Goal: Task Accomplishment & Management: Manage account settings

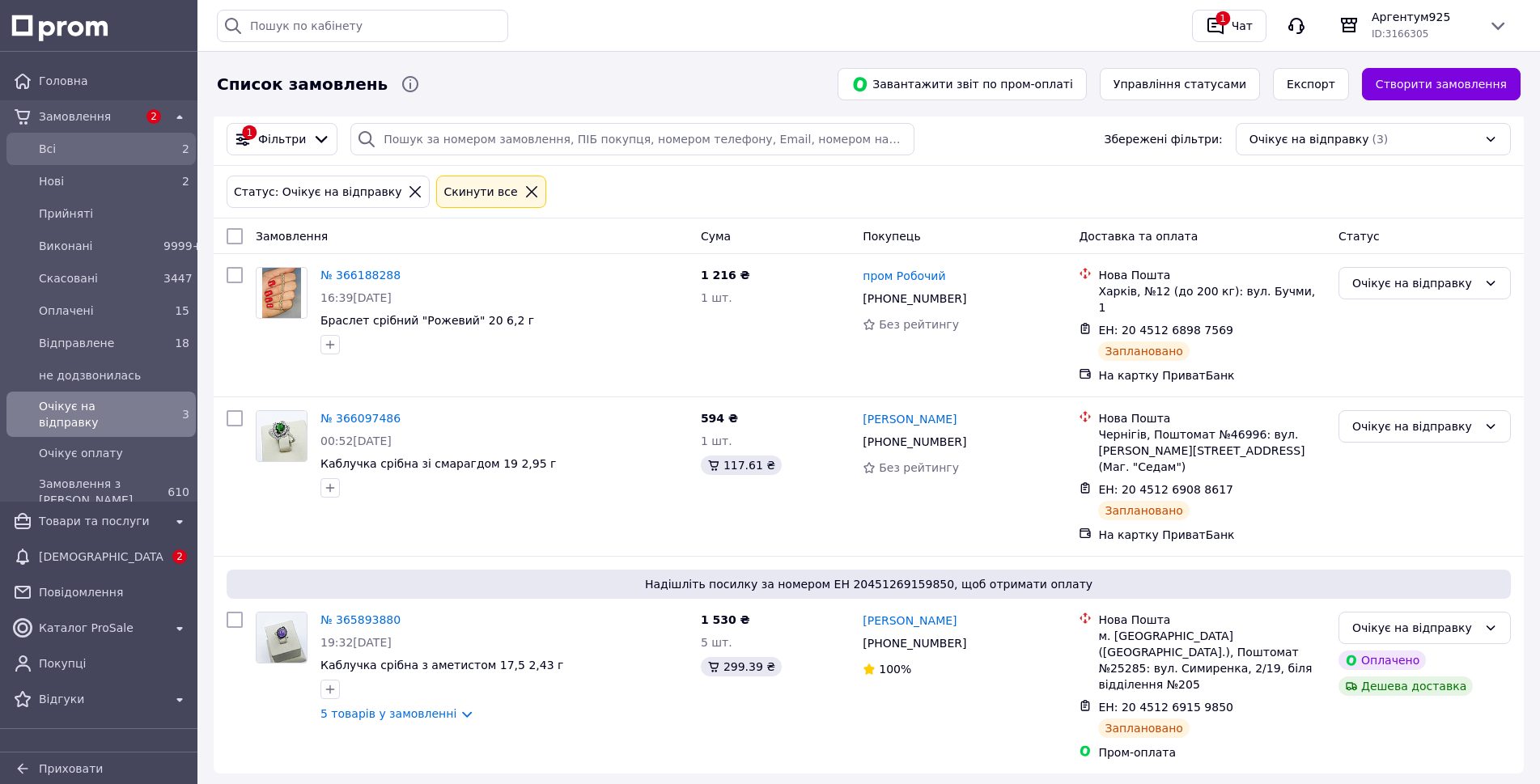
click at [59, 145] on span "Всi" at bounding box center [98, 149] width 118 height 16
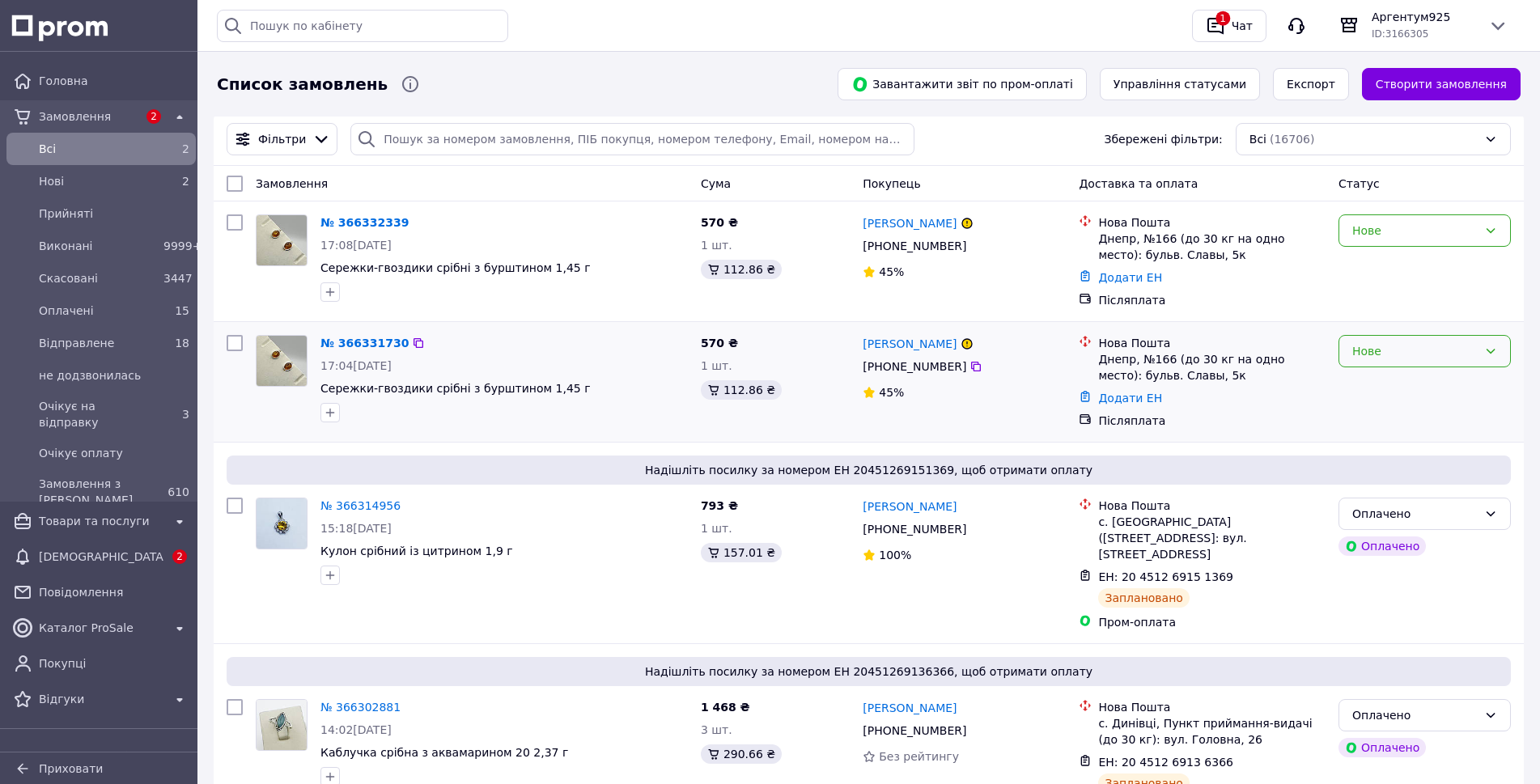
click at [1421, 359] on div "Нове" at bounding box center [1415, 351] width 125 height 18
click at [1447, 351] on div "Нове" at bounding box center [1415, 351] width 125 height 18
click at [1362, 443] on li "Скасовано" at bounding box center [1424, 445] width 170 height 29
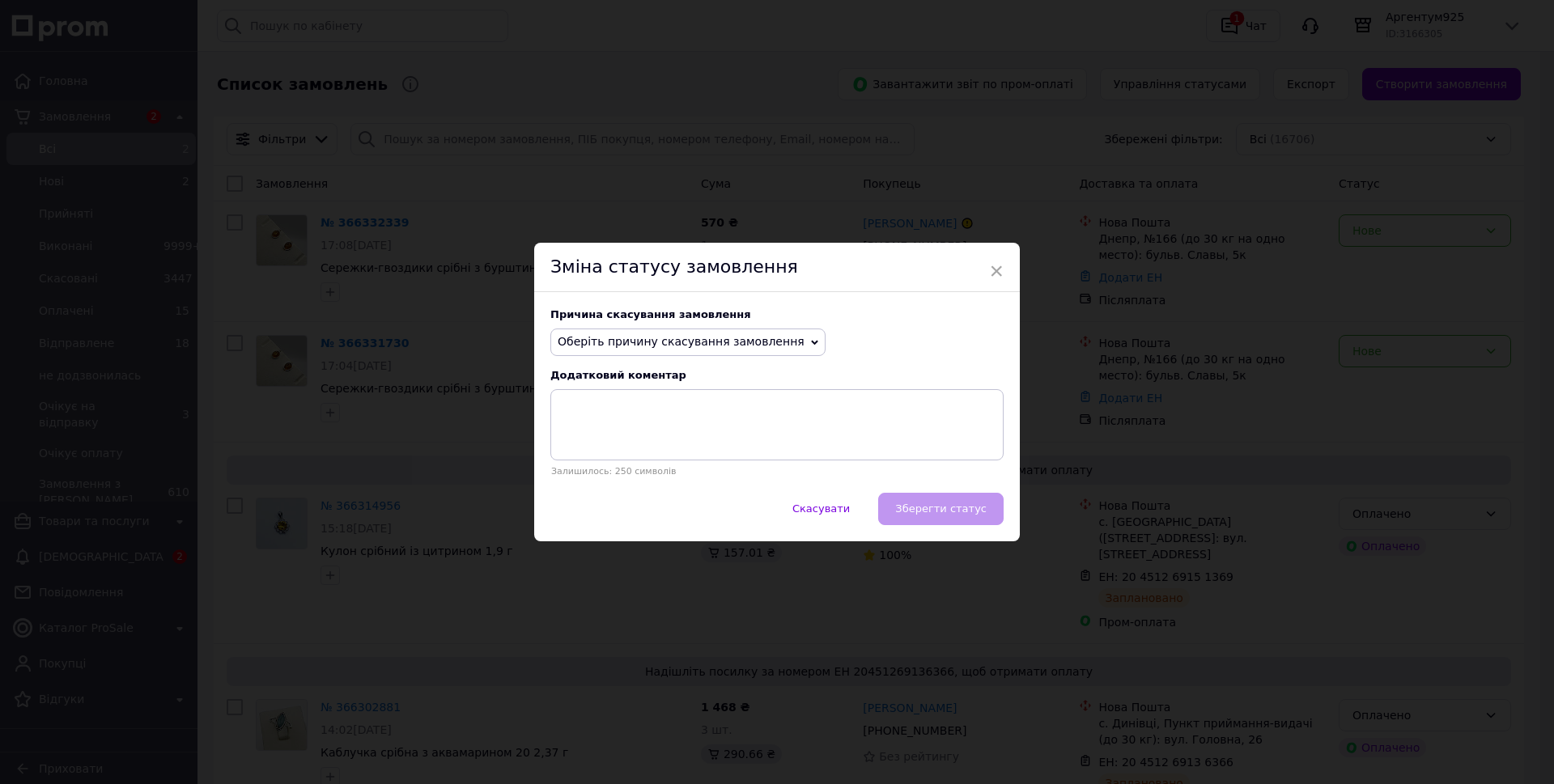
click at [655, 350] on span "Оберіть причину скасування замовлення" at bounding box center [687, 342] width 275 height 28
click at [643, 466] on li "Замовлення-дублікат" at bounding box center [687, 464] width 273 height 22
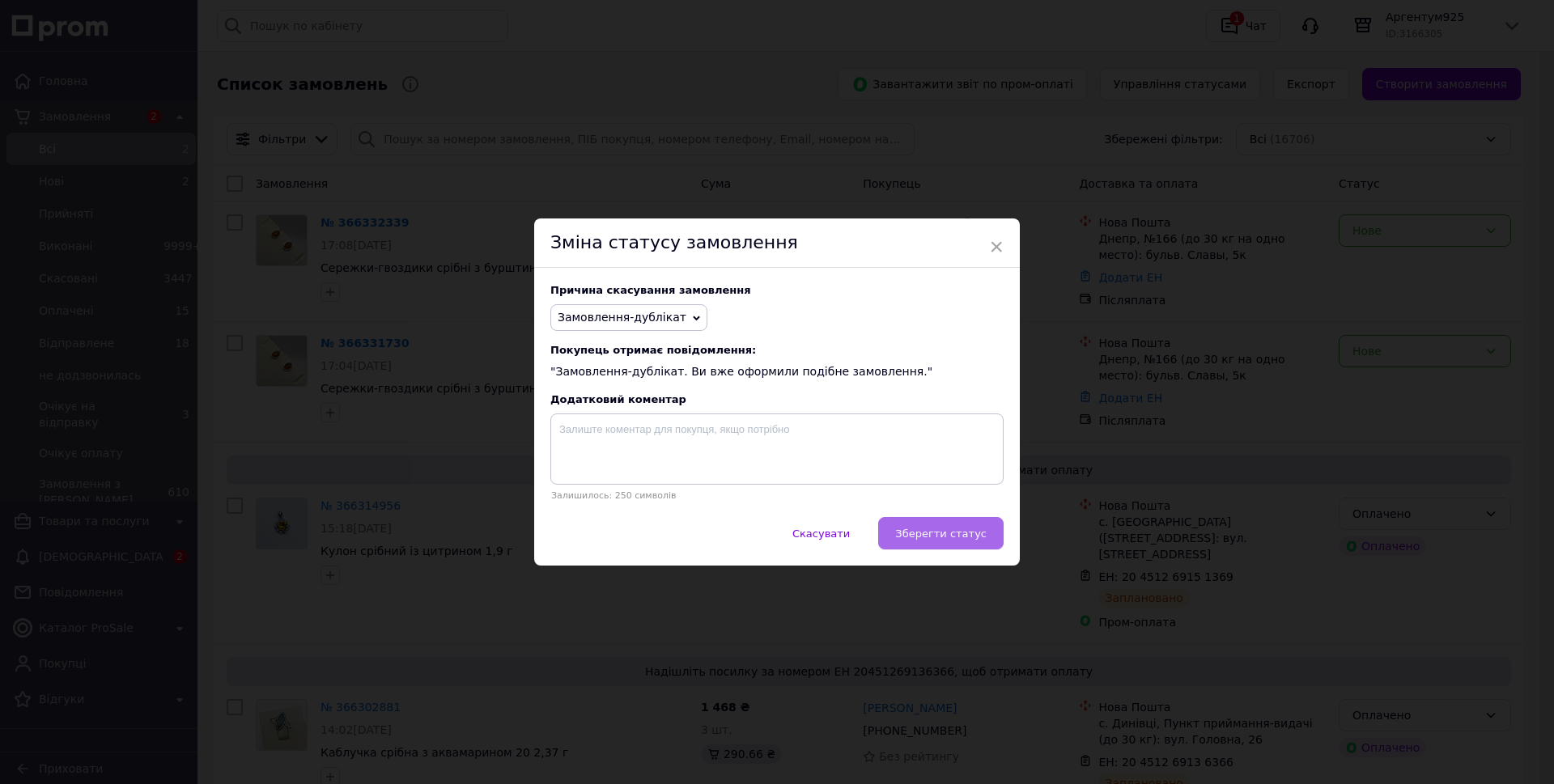
click at [943, 539] on span "Зберегти статус" at bounding box center [941, 533] width 92 height 12
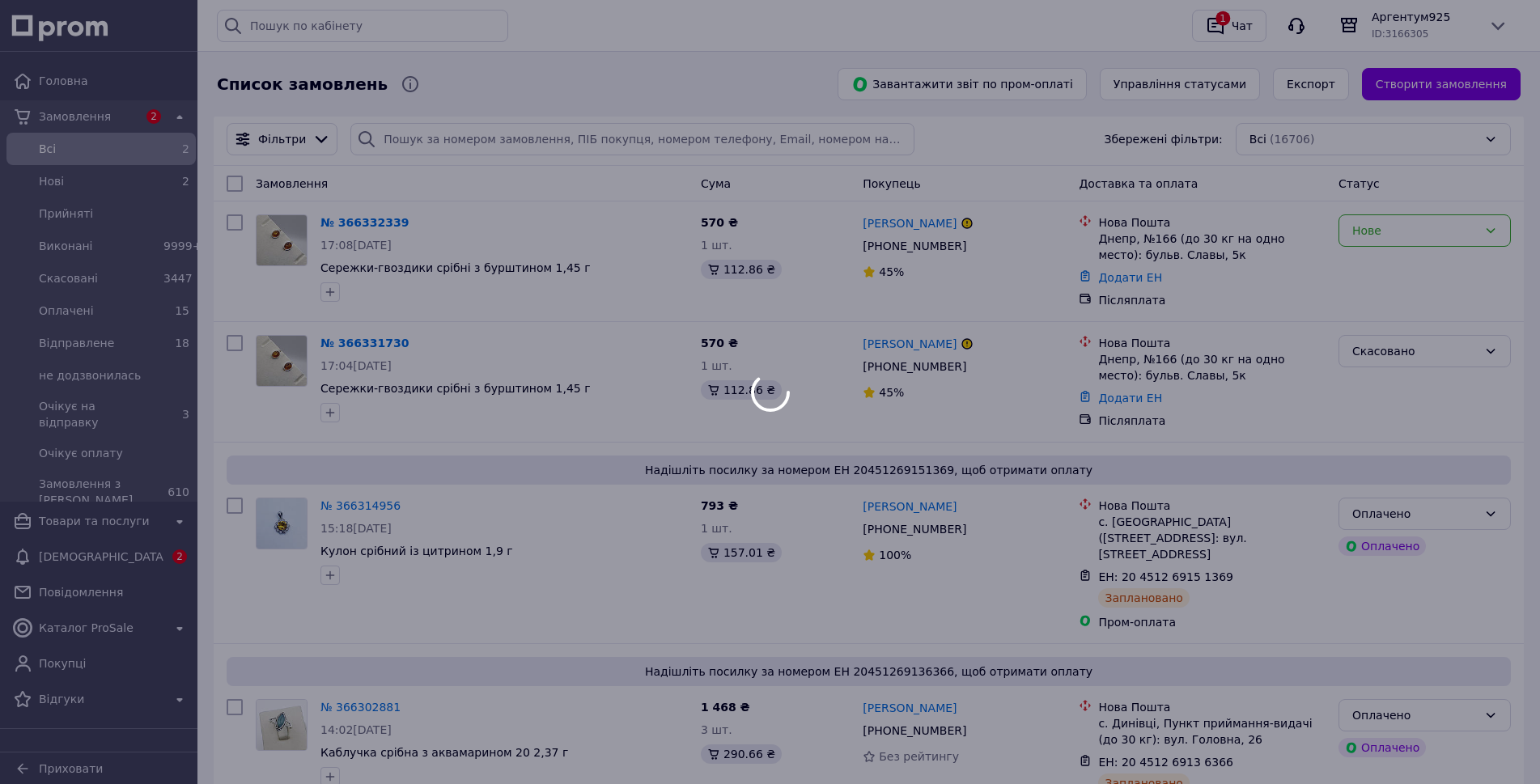
click at [1457, 230] on div at bounding box center [770, 392] width 1540 height 784
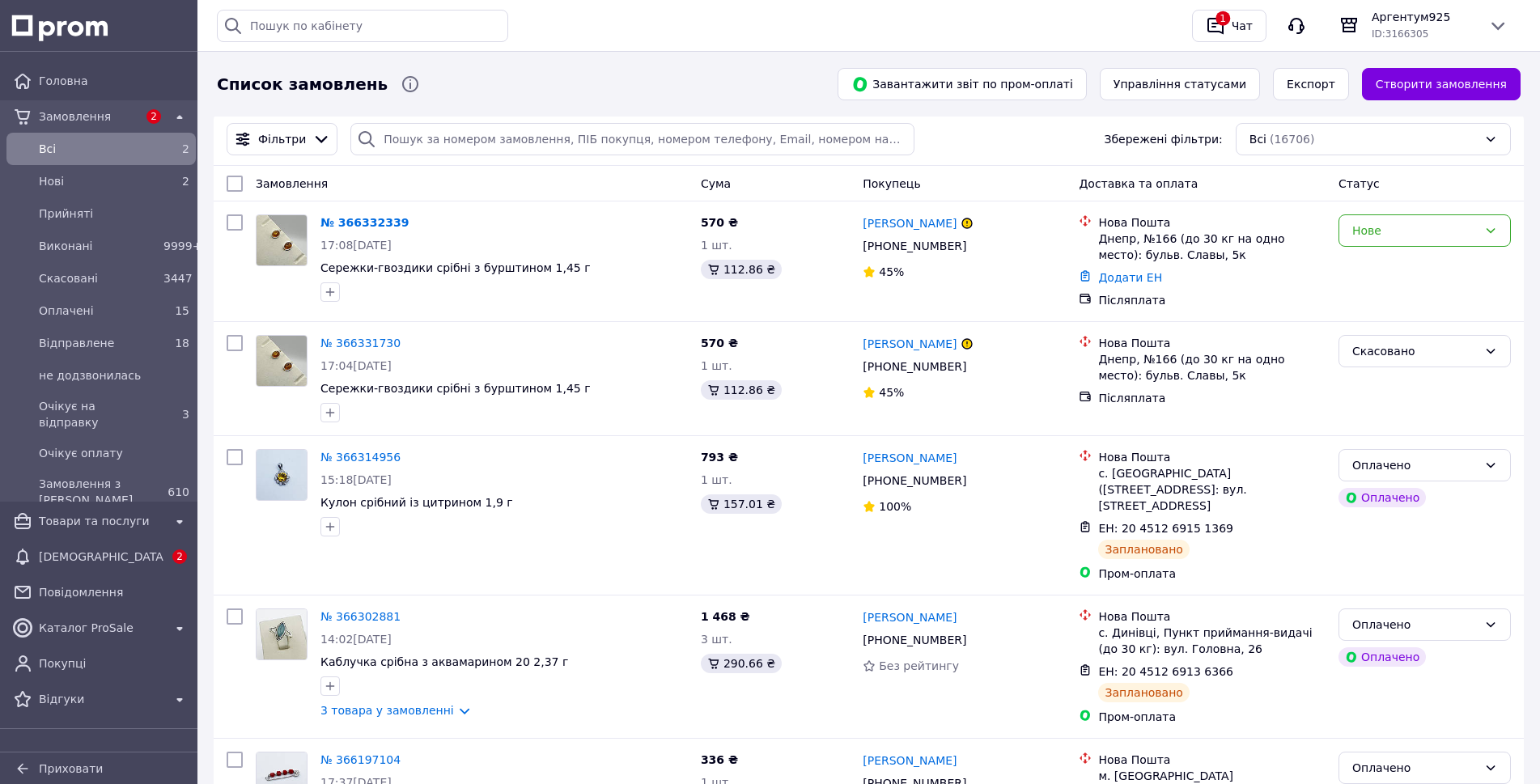
click at [1457, 230] on div "Нове" at bounding box center [1415, 230] width 125 height 18
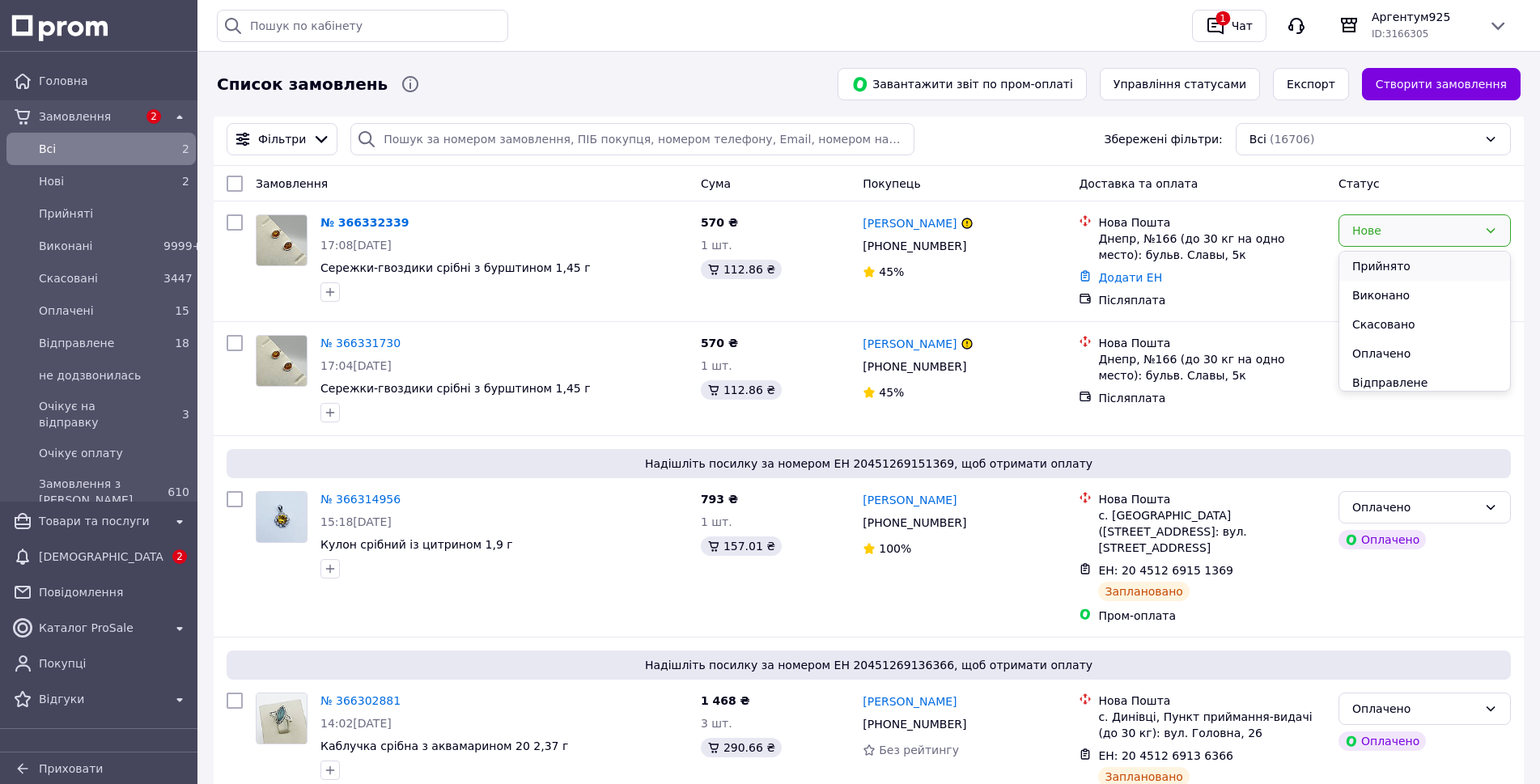
click at [1367, 271] on li "Прийнято" at bounding box center [1424, 266] width 170 height 29
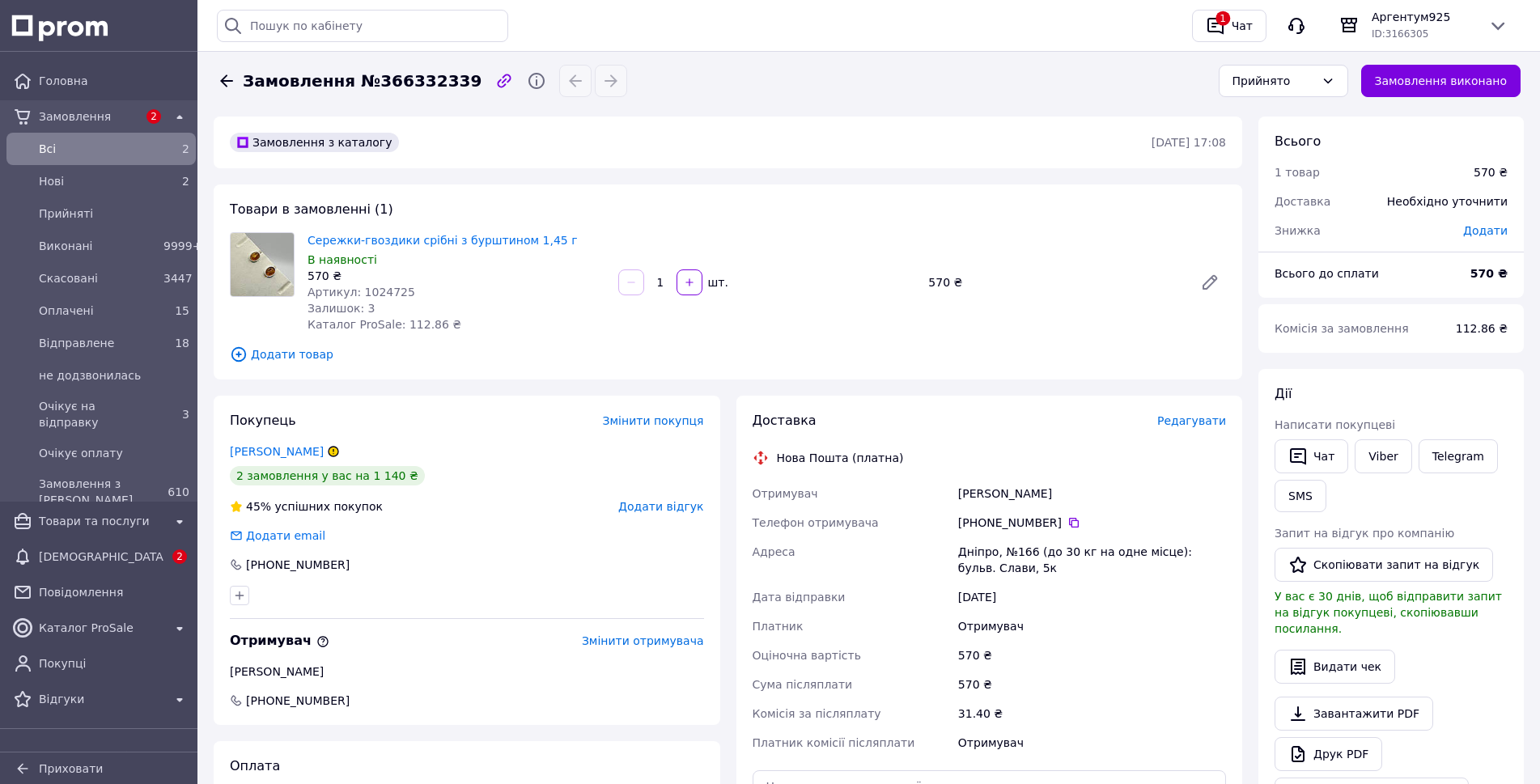
scroll to position [81, 0]
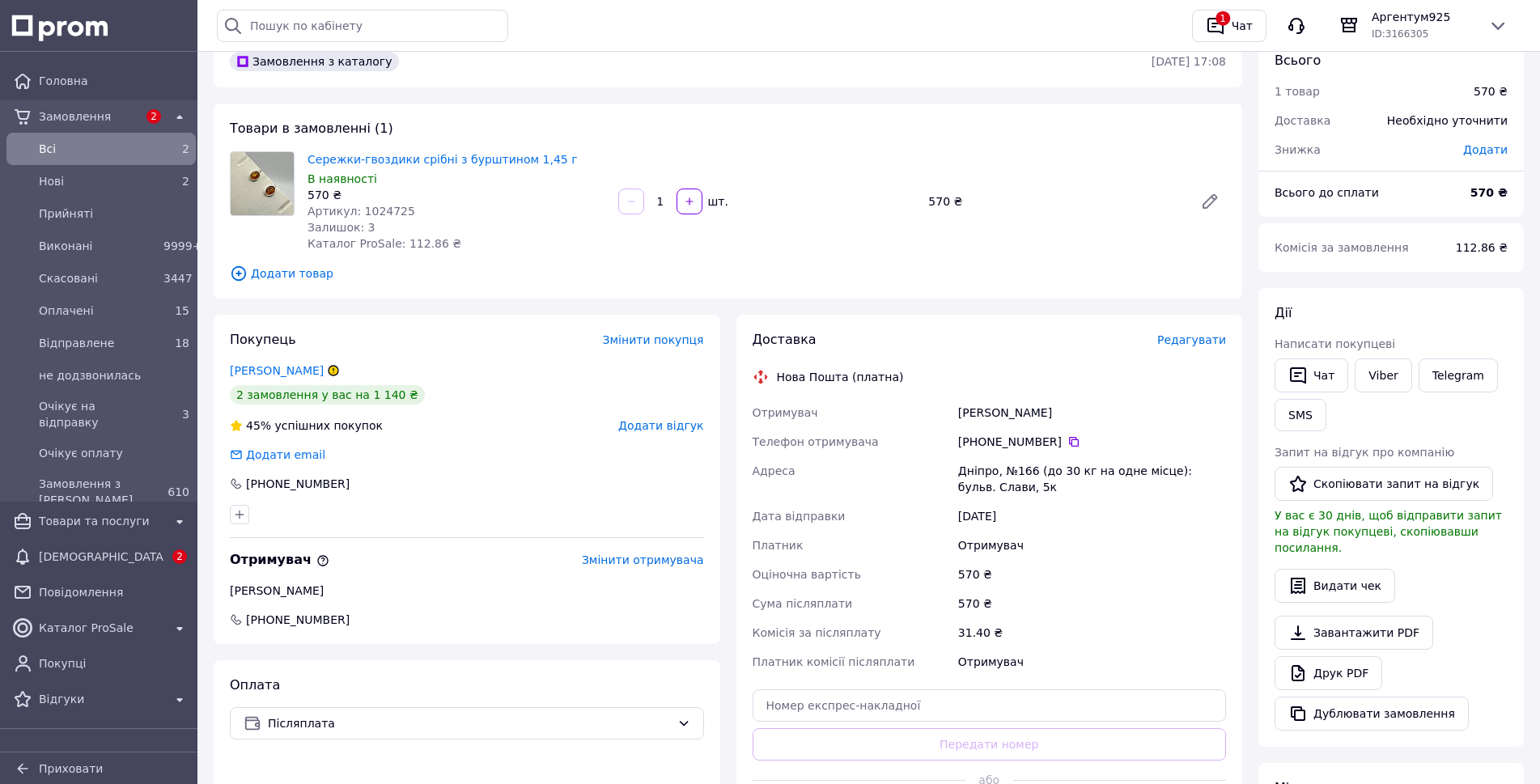
click at [387, 205] on span "Артикул: 1024725" at bounding box center [361, 211] width 107 height 13
copy span "1024725"
click at [1382, 372] on link "Viber" at bounding box center [1383, 375] width 57 height 34
click at [667, 46] on div "Історія пошуку Очистити всю 1005318 Амулет срібний "Компас" 7,8 г Сережки срібн…" at bounding box center [868, 25] width 1316 height 51
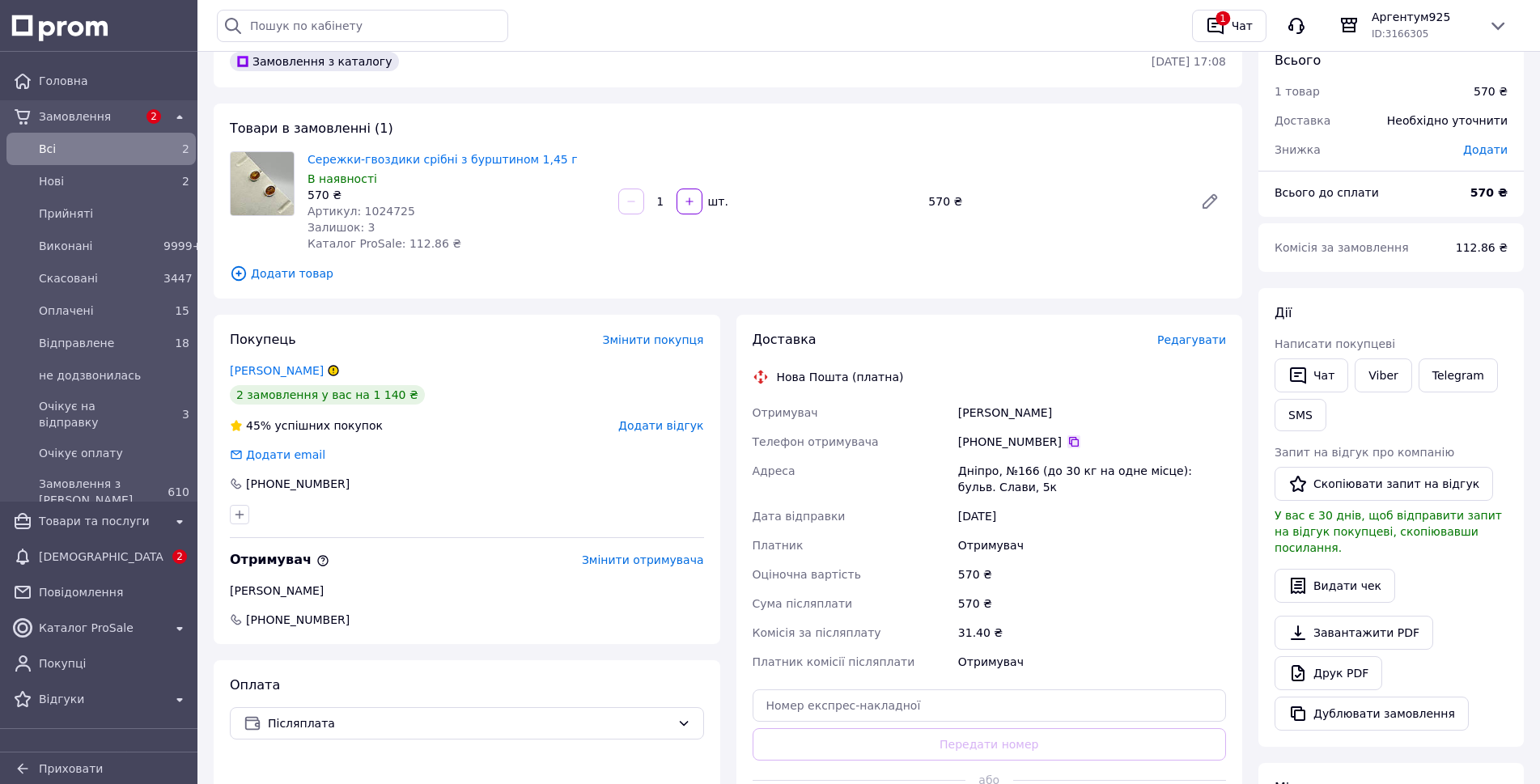
click at [1067, 443] on icon at bounding box center [1073, 441] width 13 height 13
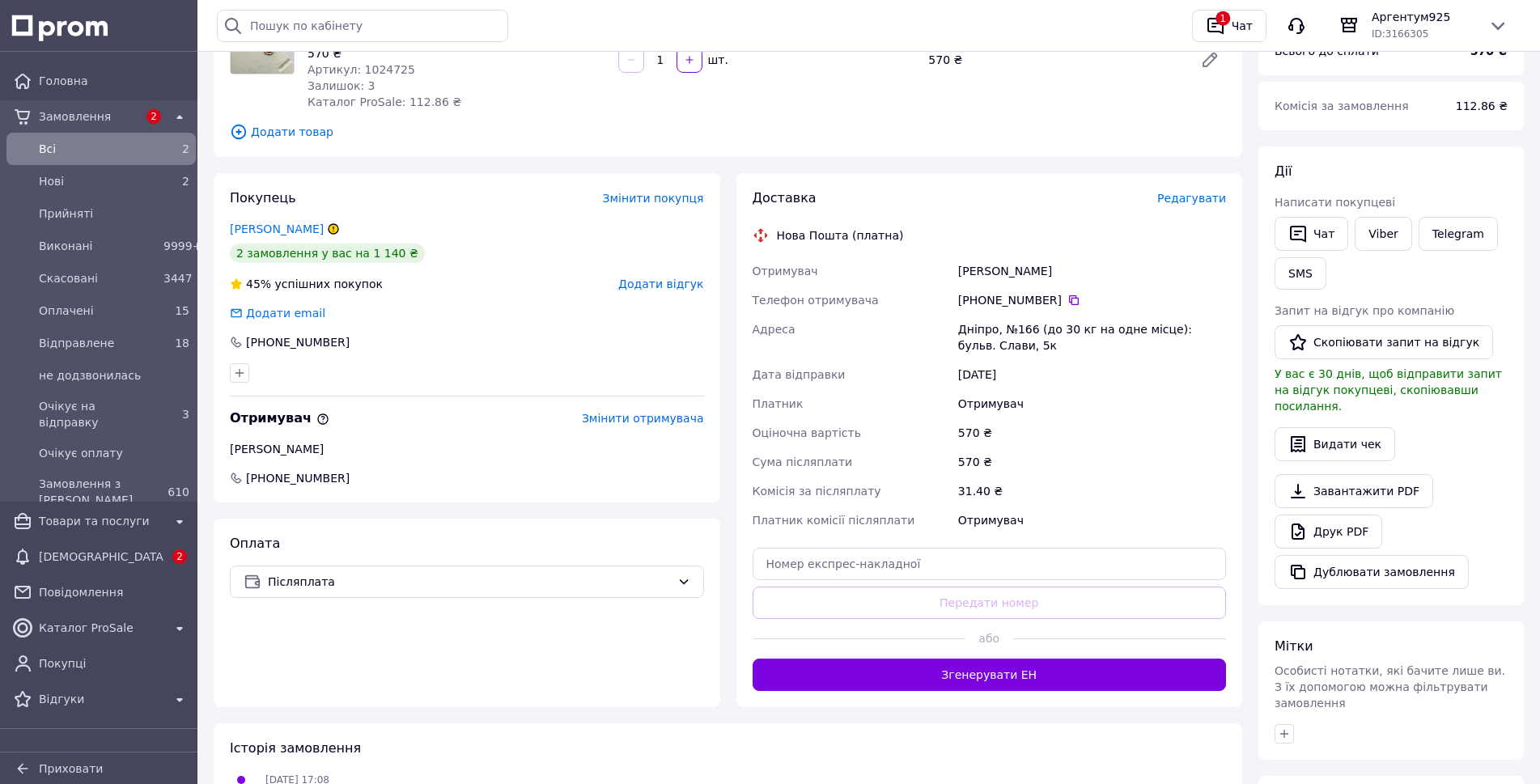
scroll to position [323, 0]
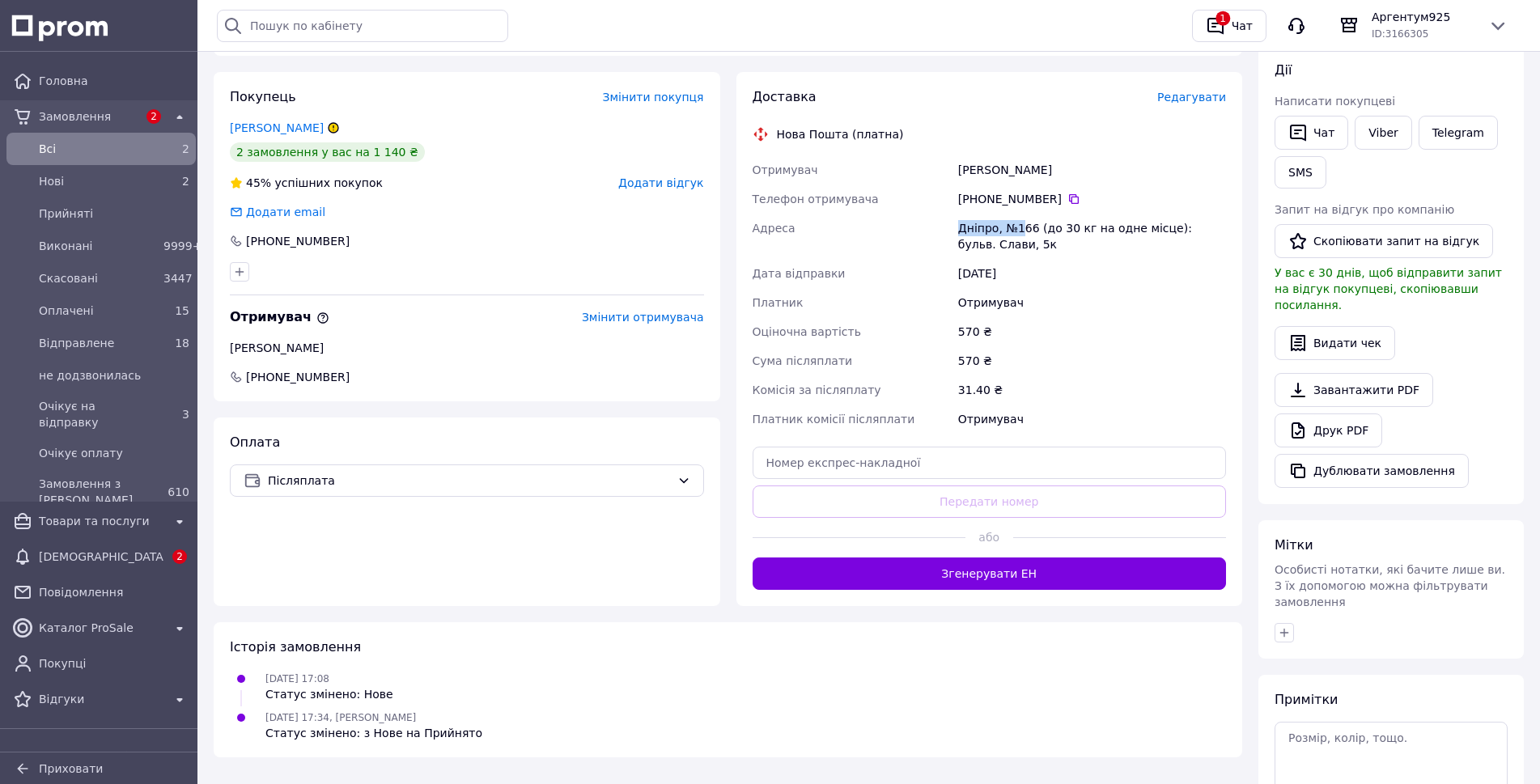
drag, startPoint x: 962, startPoint y: 226, endPoint x: 1021, endPoint y: 233, distance: 59.4
click at [1021, 233] on div "Дніпро, №166 (до 30 кг на одне місце): бульв. Слави, 5к" at bounding box center [1091, 236] width 274 height 45
click at [992, 226] on div "Дніпро, №166 (до 30 кг на одне місце): бульв. Слави, 5к" at bounding box center [1091, 236] width 274 height 45
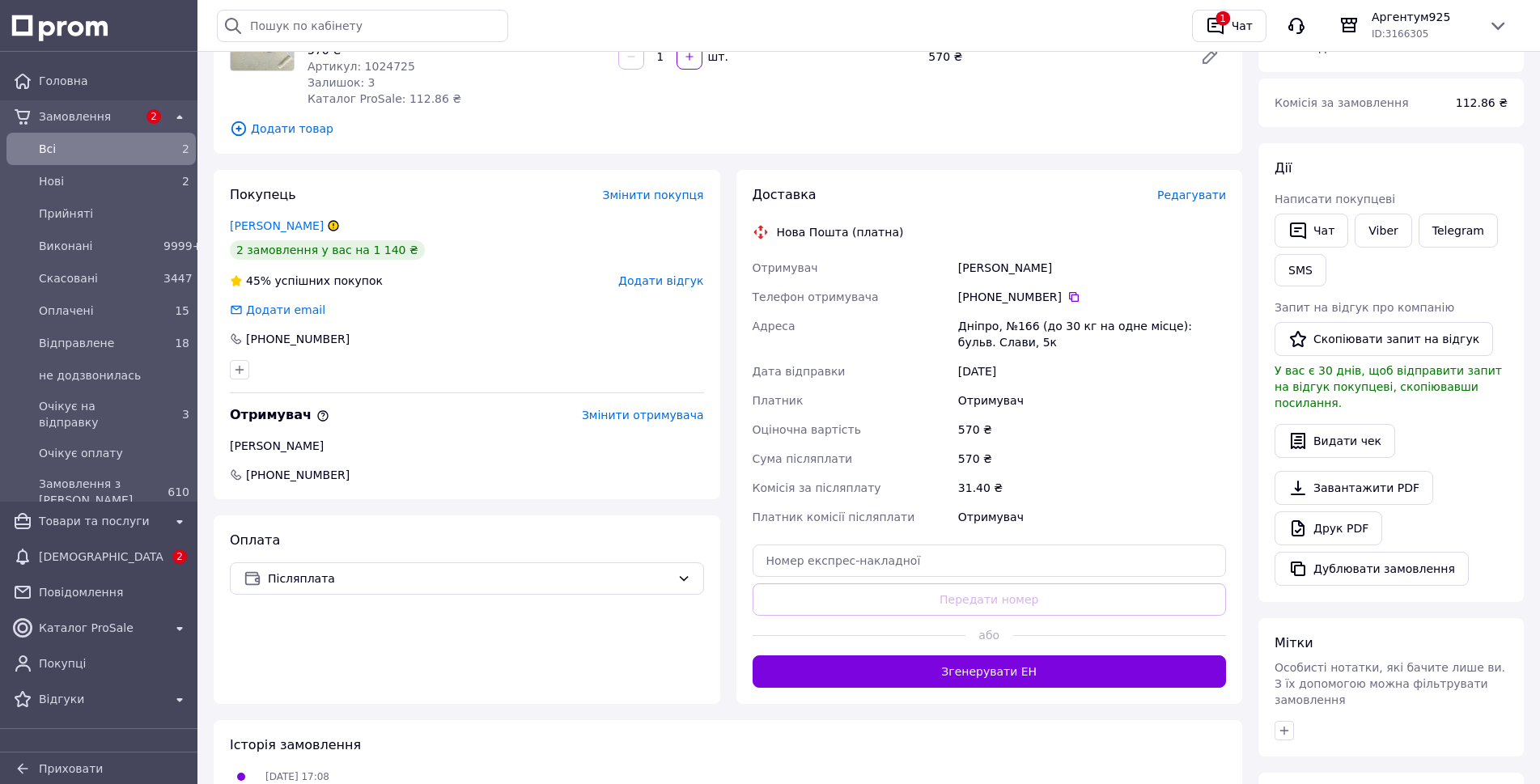
scroll to position [243, 0]
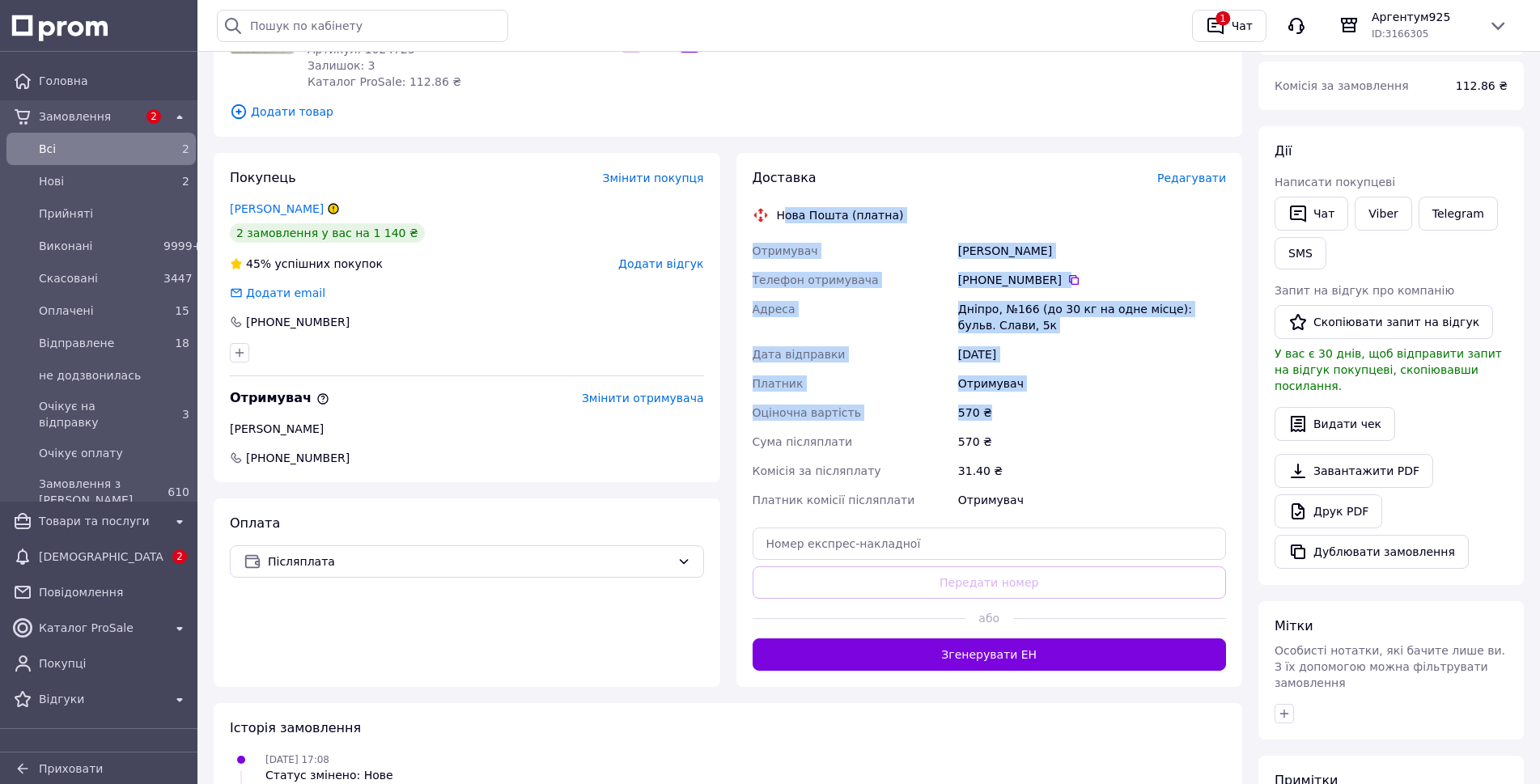
drag, startPoint x: 782, startPoint y: 212, endPoint x: 1039, endPoint y: 417, distance: 328.7
click at [1039, 417] on div "Доставка Редагувати Нова Пошта (платна) Отримувач Руденко нина Телефон отримува…" at bounding box center [989, 420] width 474 height 501
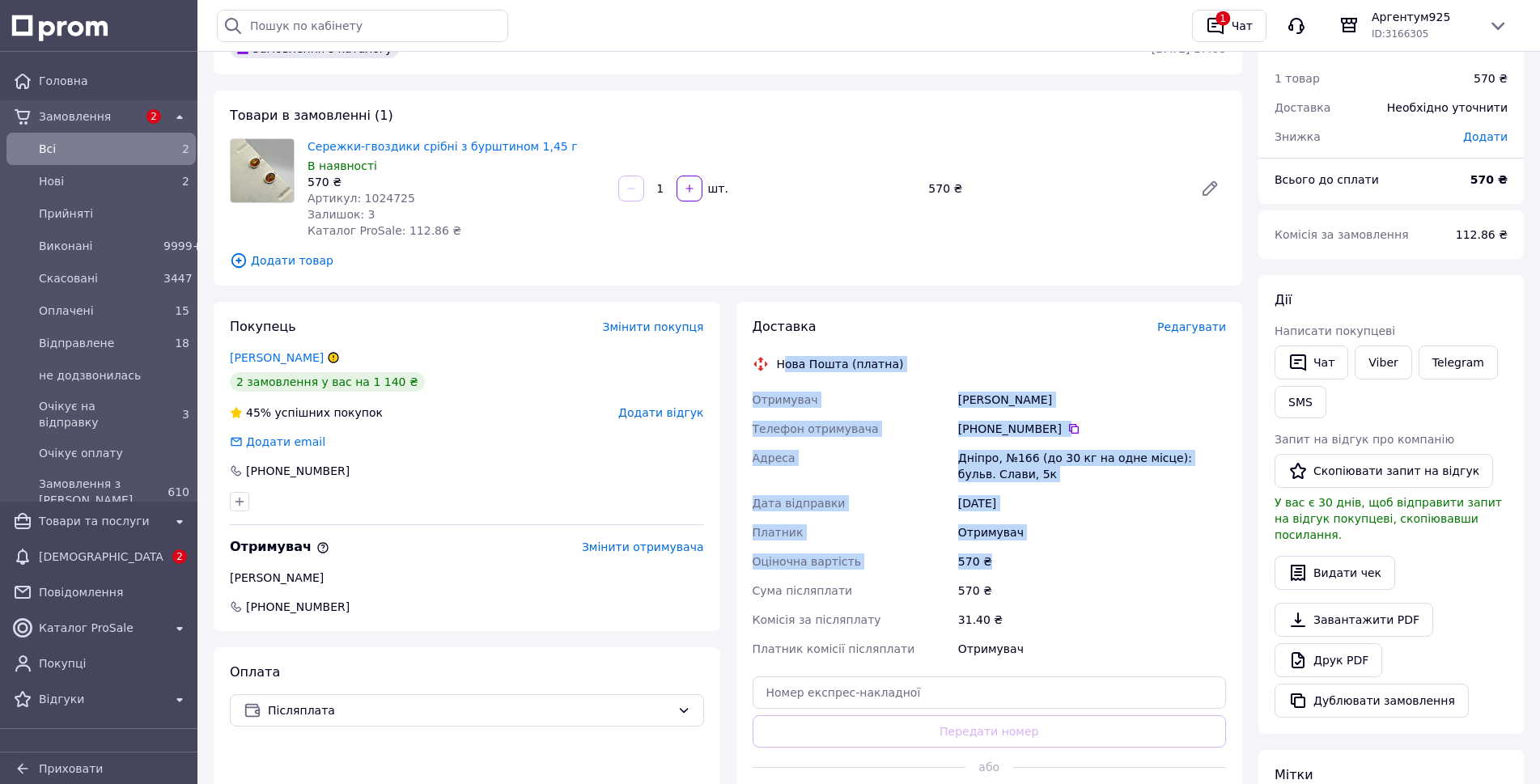
scroll to position [81, 0]
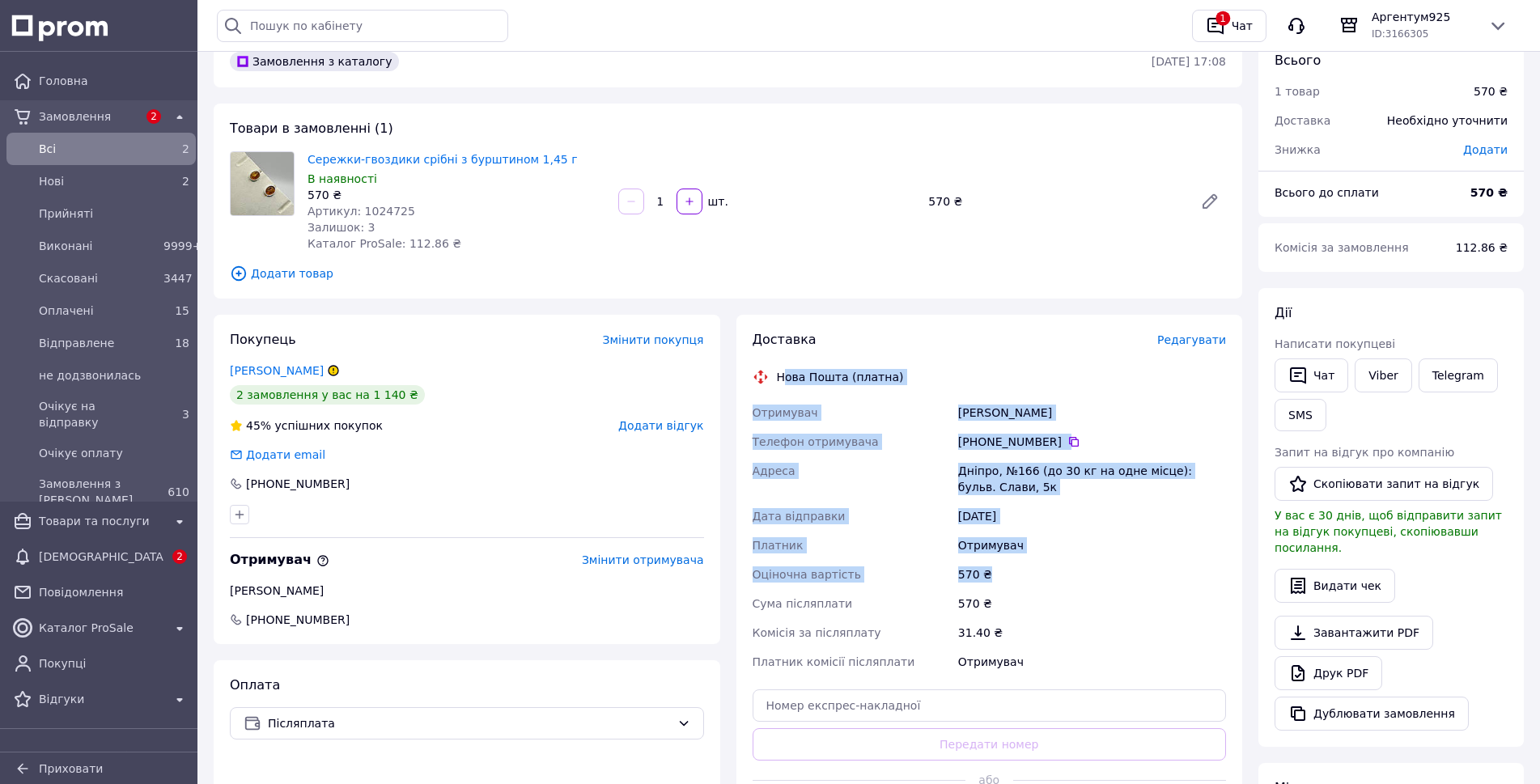
click at [981, 459] on div "Дніпро, №166 (до 30 кг на одне місце): бульв. Слави, 5к" at bounding box center [1091, 479] width 274 height 45
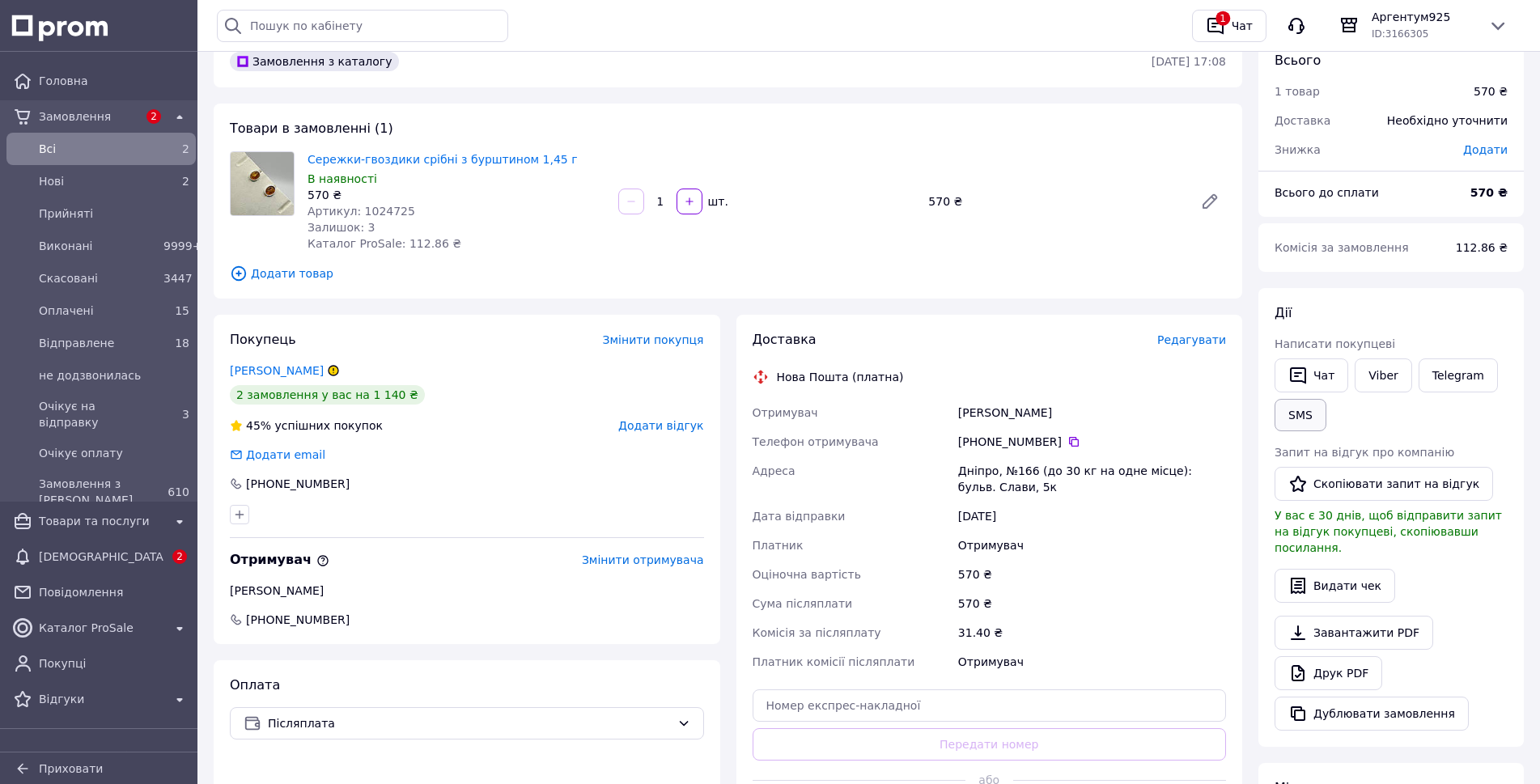
click at [1300, 419] on button "SMS" at bounding box center [1300, 414] width 52 height 32
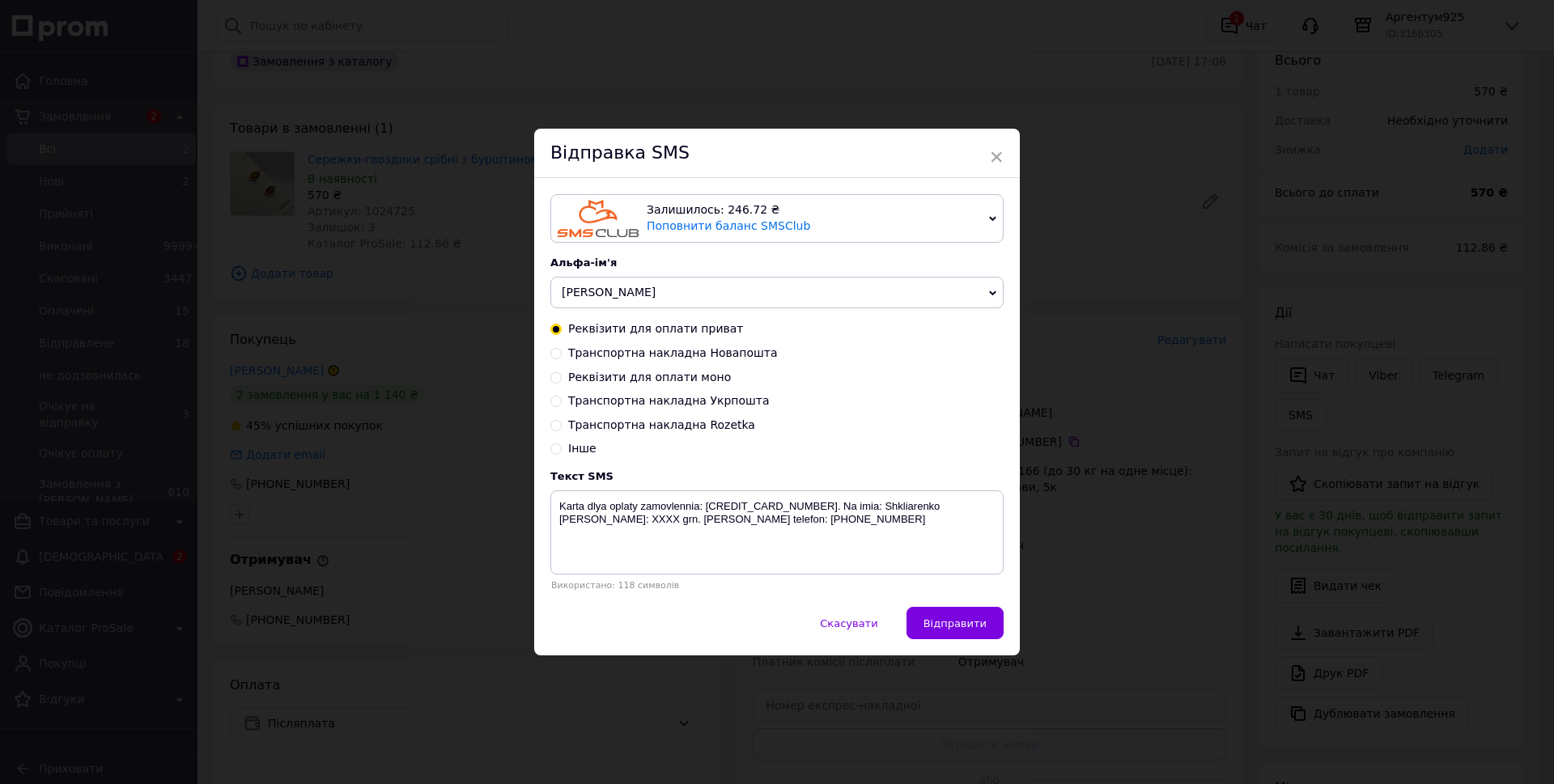
click at [636, 298] on span "Valerie" at bounding box center [777, 292] width 453 height 32
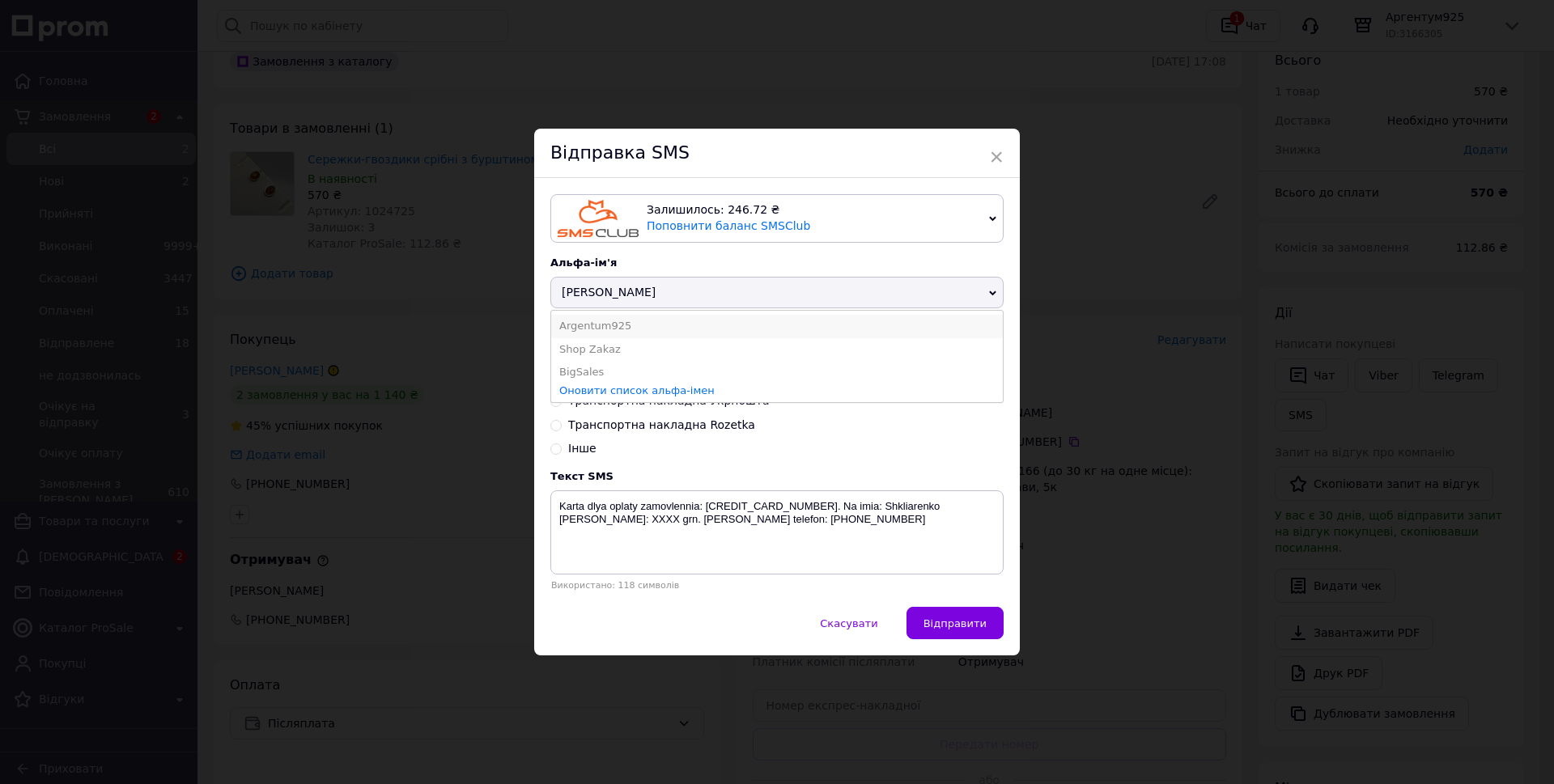
click at [617, 333] on li "Argentum925" at bounding box center [777, 326] width 451 height 22
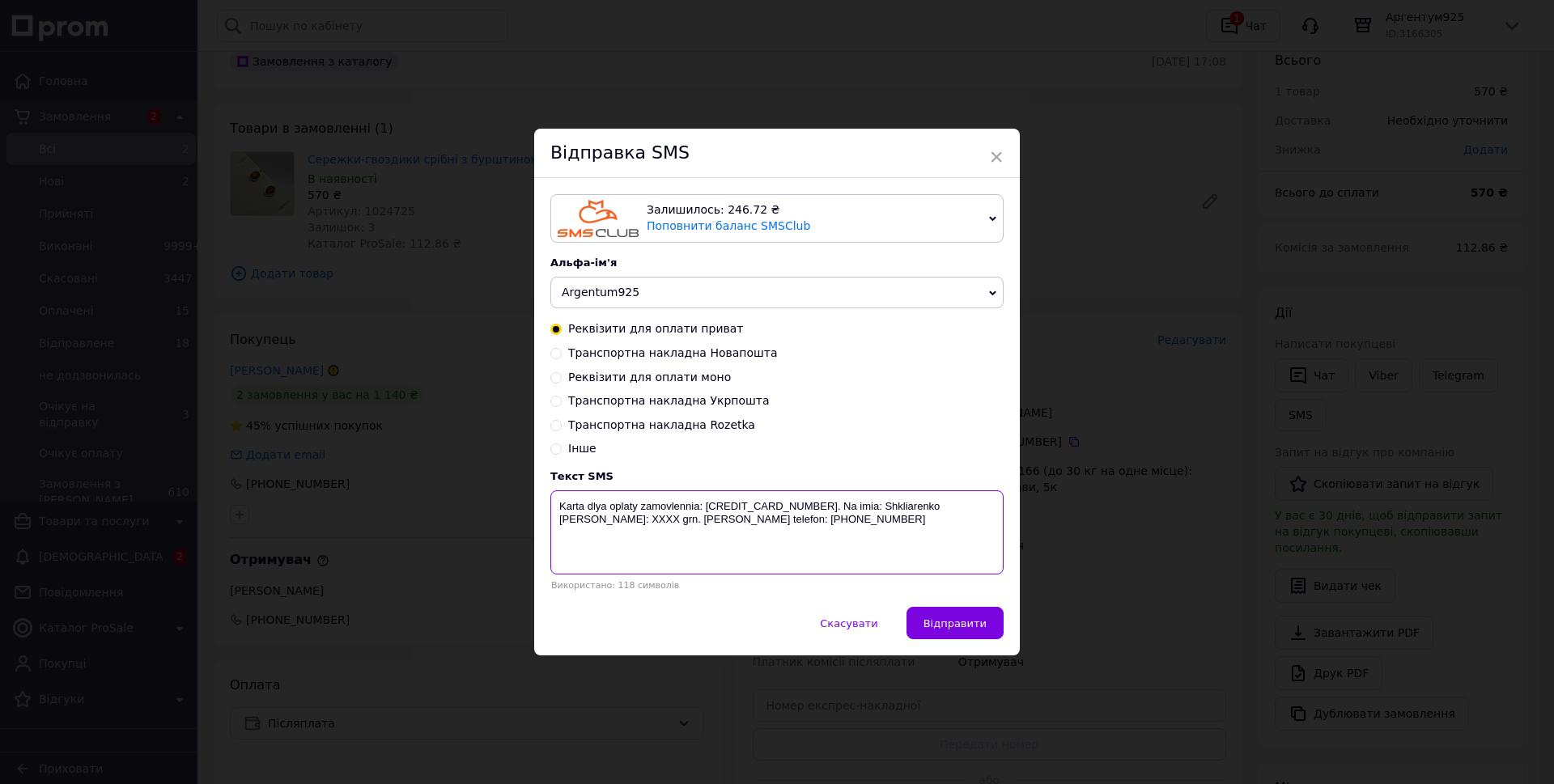
drag, startPoint x: 962, startPoint y: 510, endPoint x: 987, endPoint y: 513, distance: 25.2
click at [987, 513] on textarea "Karta dlya oplaty zamovlennia: 5457082271387883. Na imia: Shkliarenko V.O. Suma…" at bounding box center [777, 532] width 453 height 84
click at [765, 509] on textarea "Karta dlya oplaty zamovlennia: 5457082271387883. Na imia: Shkliarenko V.O. Suma…" at bounding box center [777, 532] width 453 height 84
click at [728, 507] on textarea "Karta dlya oplaty zamovlennia: 5457082271387883. Na imia: Shkliarenko V.O. Suma…" at bounding box center [777, 532] width 453 height 84
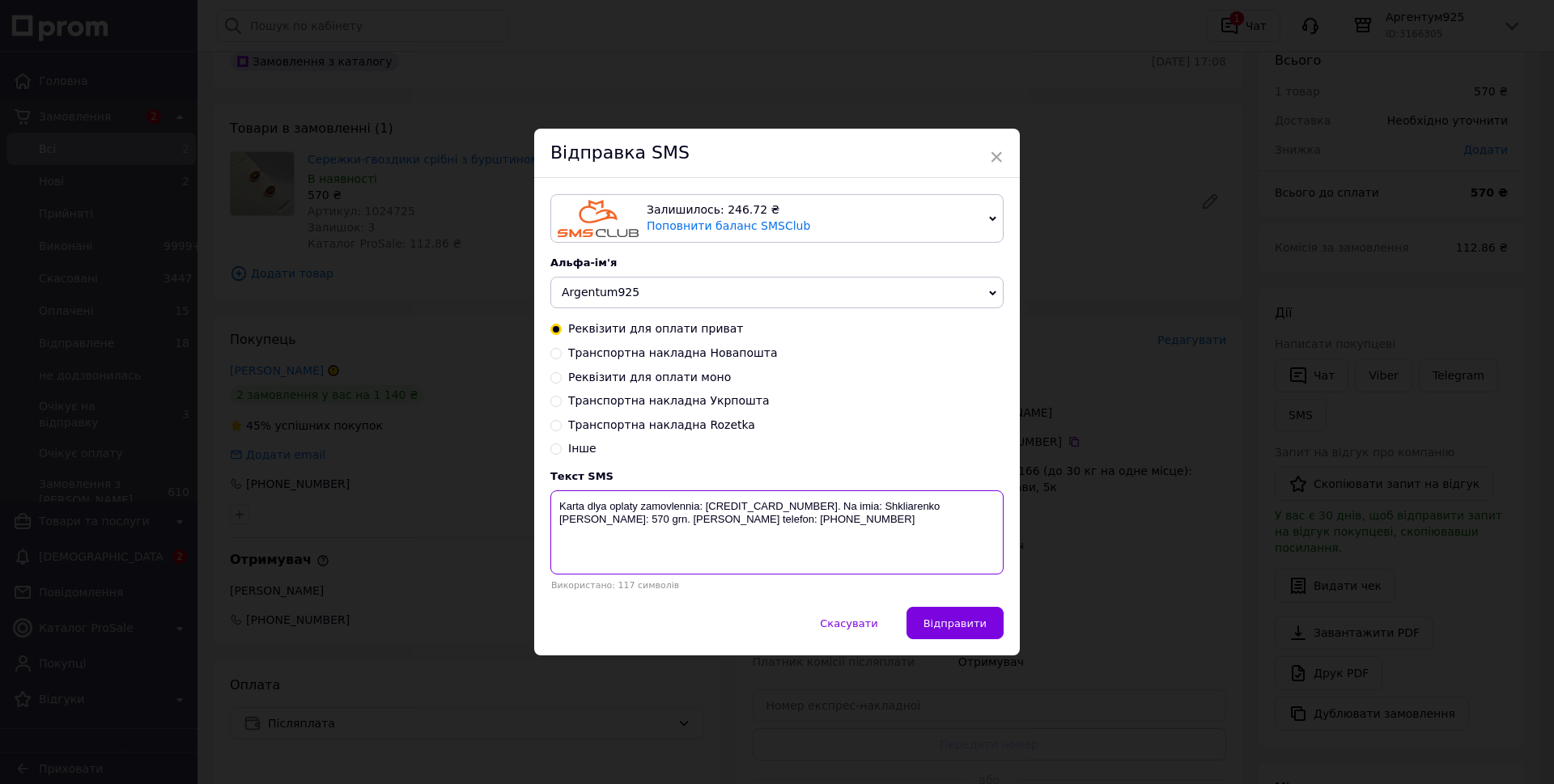
paste textarea "366332339"
type textarea "Karta dlya oplaty zamovlennia: 366332339. Na imia: Shkliarenko V.O. Suma: 570 g…"
click at [862, 625] on span "Скасувати" at bounding box center [848, 623] width 57 height 12
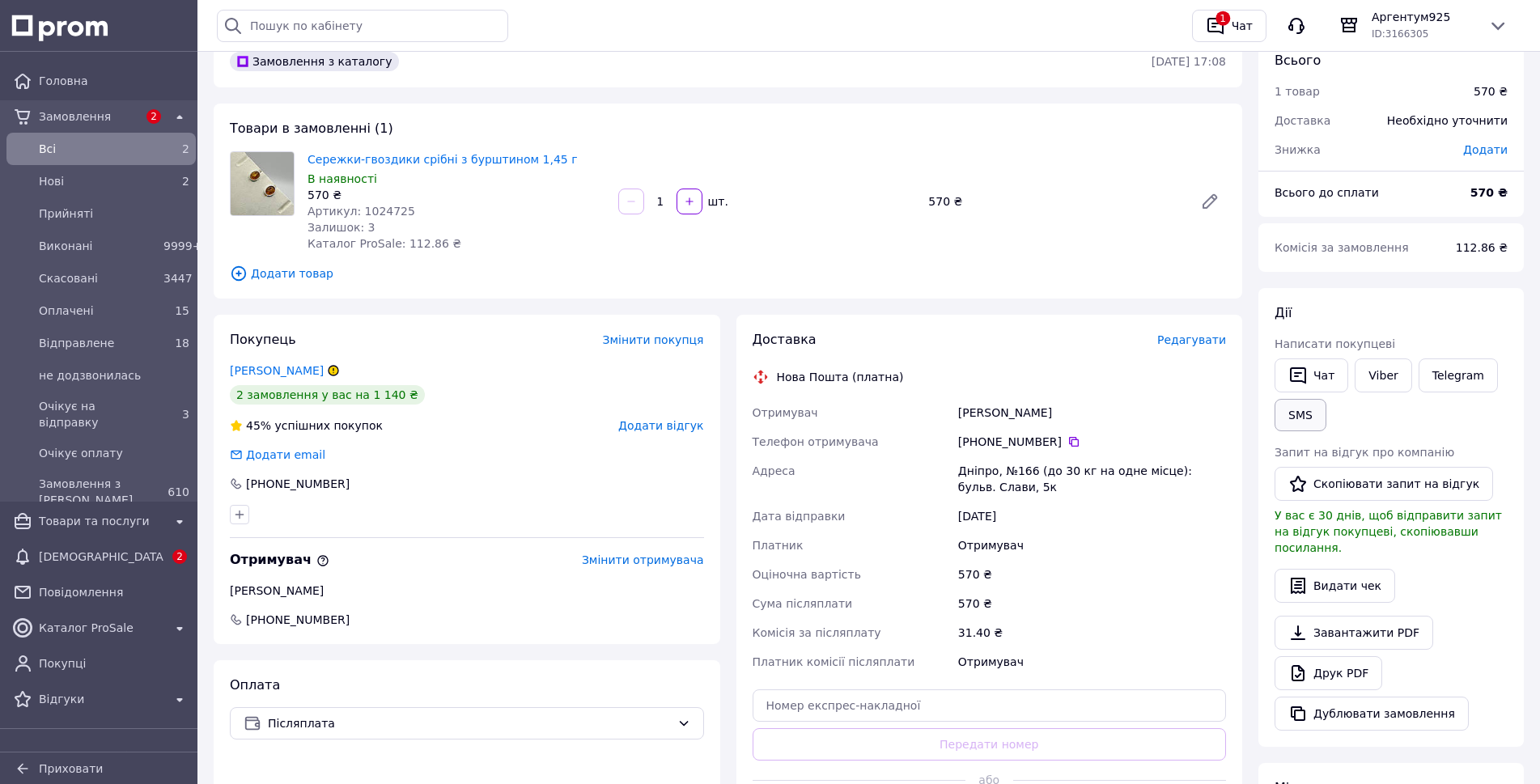
click at [1304, 415] on button "SMS" at bounding box center [1300, 414] width 52 height 32
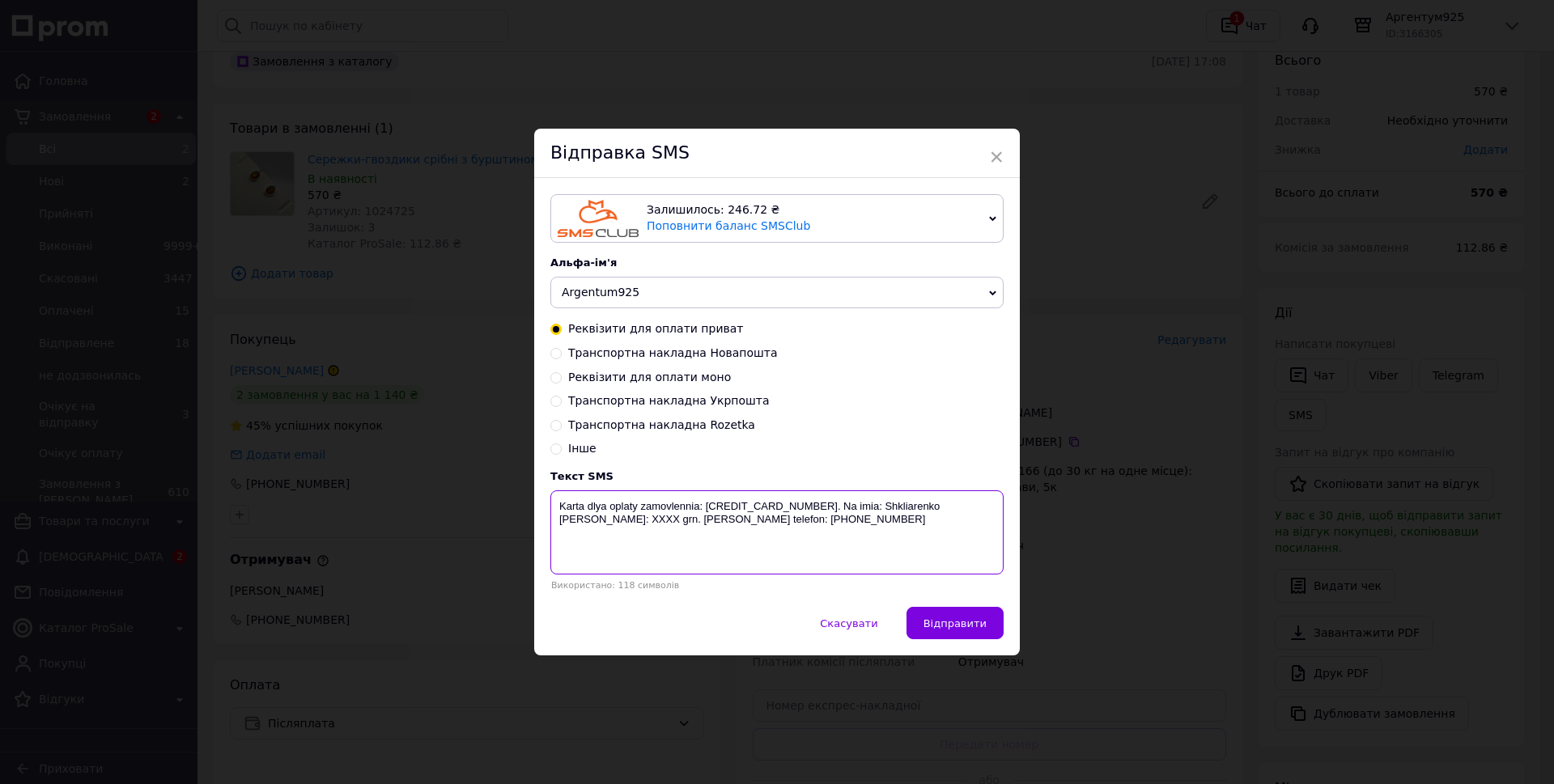
click at [972, 507] on textarea "Karta dlya oplaty zamovlennia: 5457082271387883. Na imia: Shkliarenko V.O. Suma…" at bounding box center [777, 532] width 453 height 84
type textarea "Karta dlya oplaty zamovlennia: 5457082271387883. Na imia: Shkliarenko V.O. Suma…"
click at [943, 628] on span "Відправити" at bounding box center [955, 623] width 63 height 12
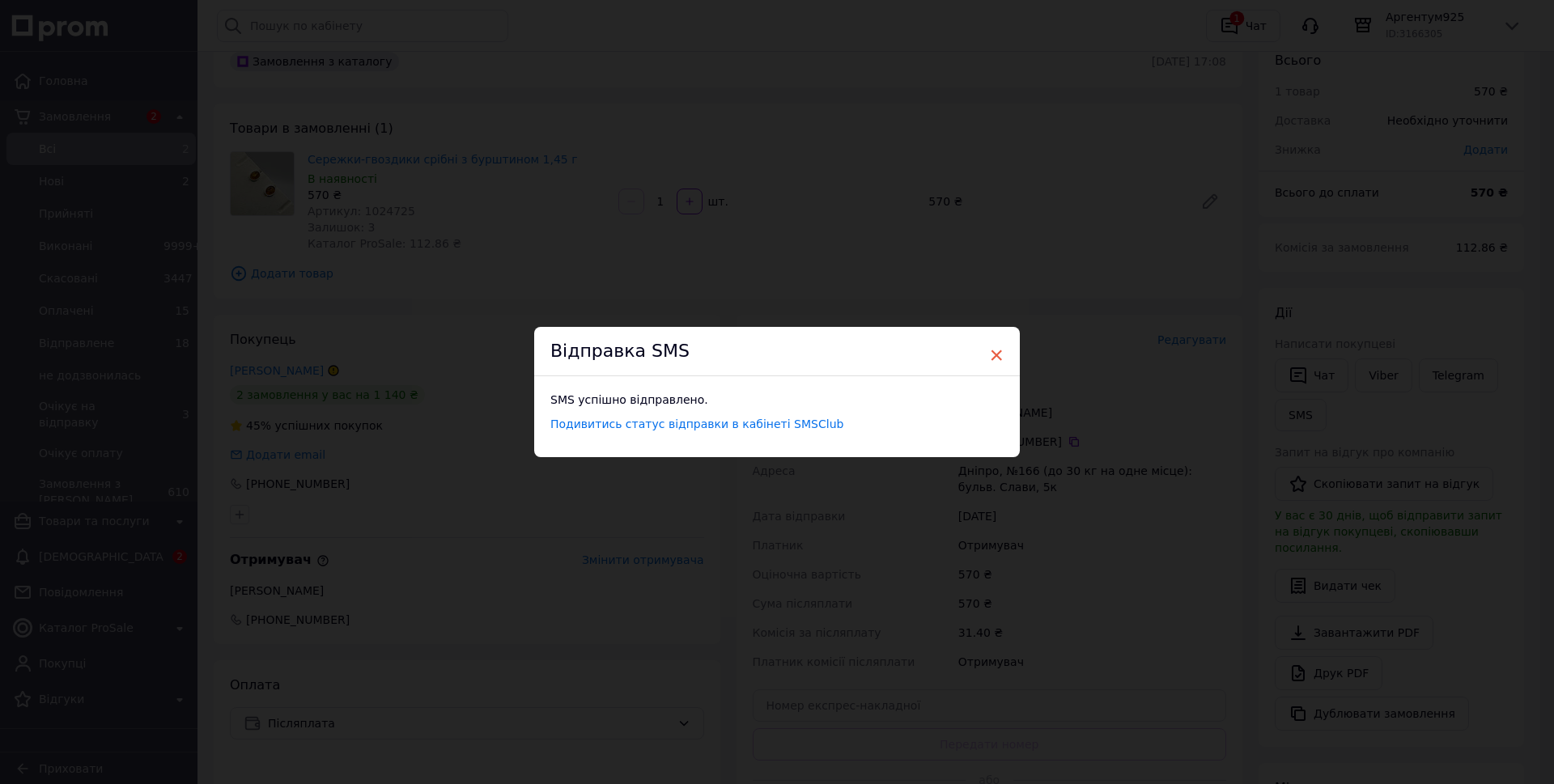
click at [989, 356] on span "×" at bounding box center [996, 355] width 15 height 28
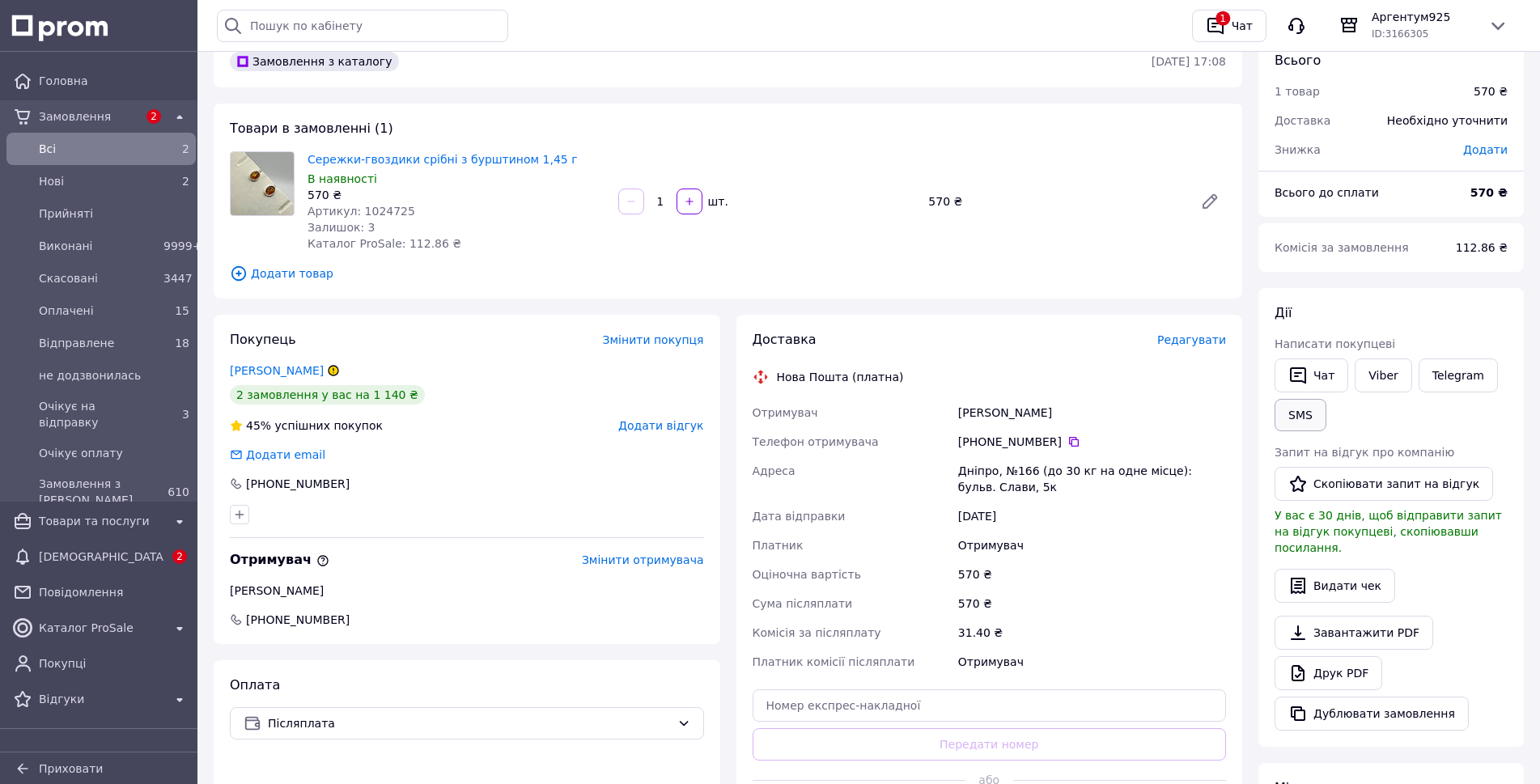
click at [1308, 411] on button "SMS" at bounding box center [1300, 414] width 52 height 32
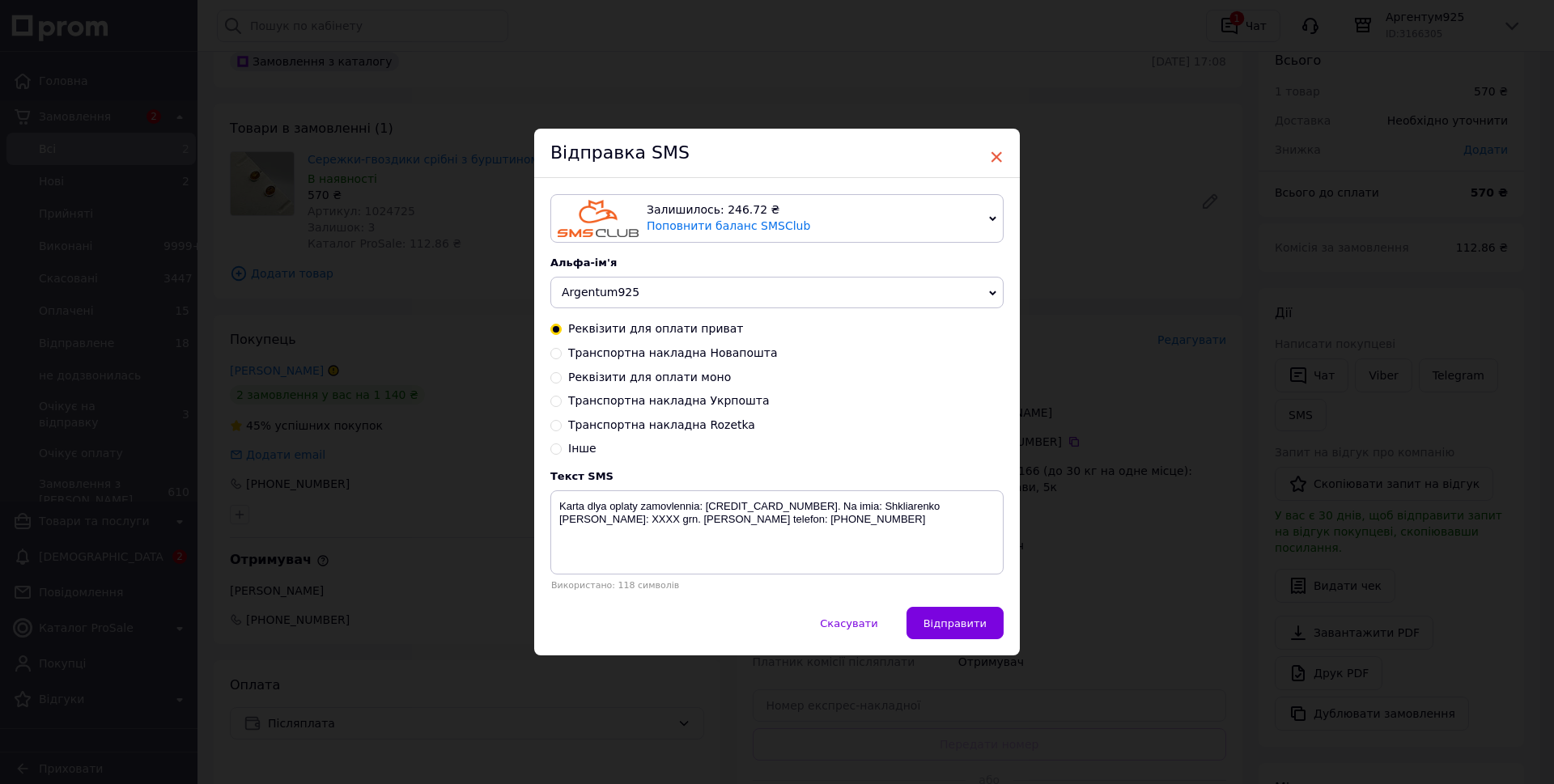
click at [998, 152] on span "×" at bounding box center [996, 157] width 15 height 28
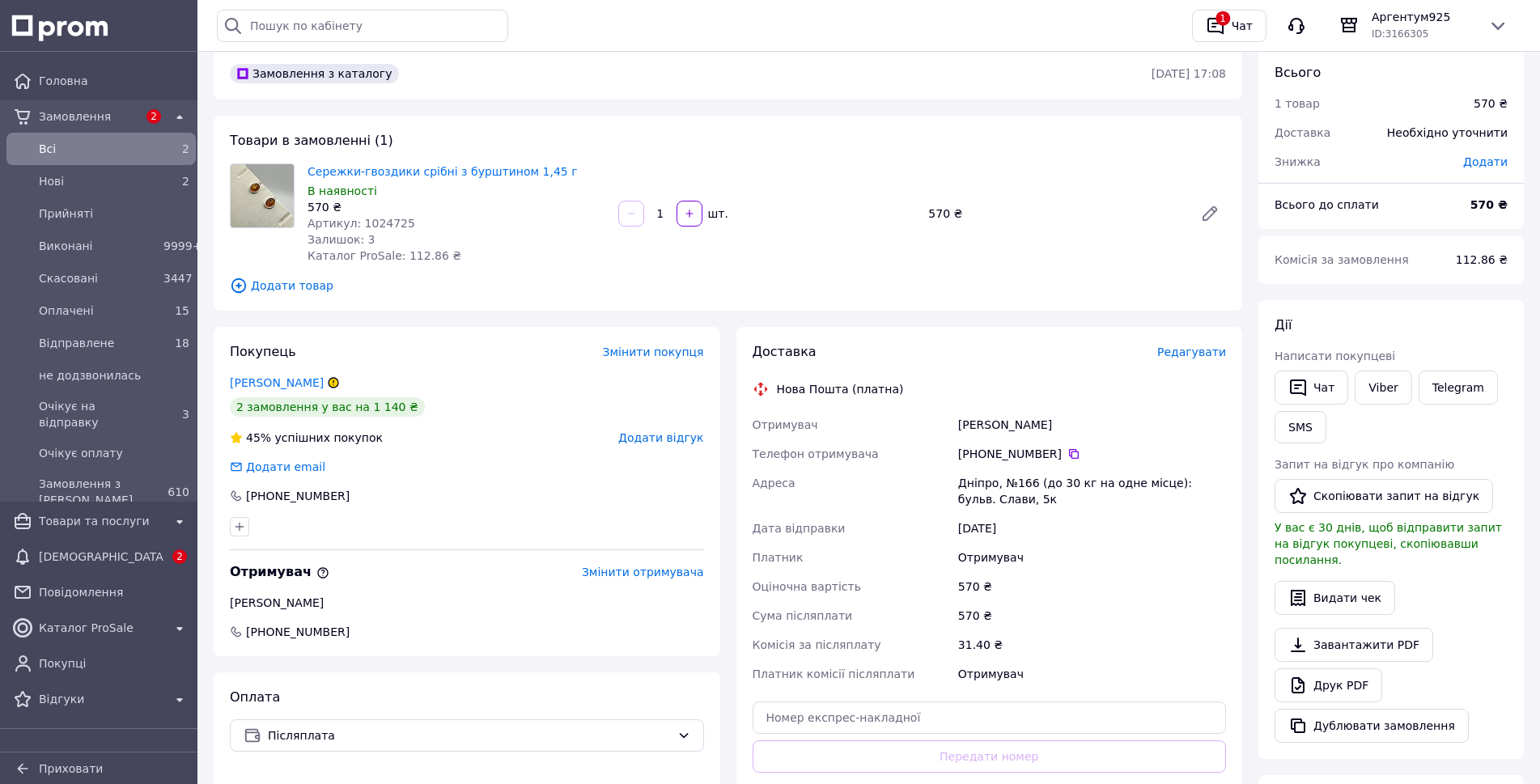
scroll to position [0, 0]
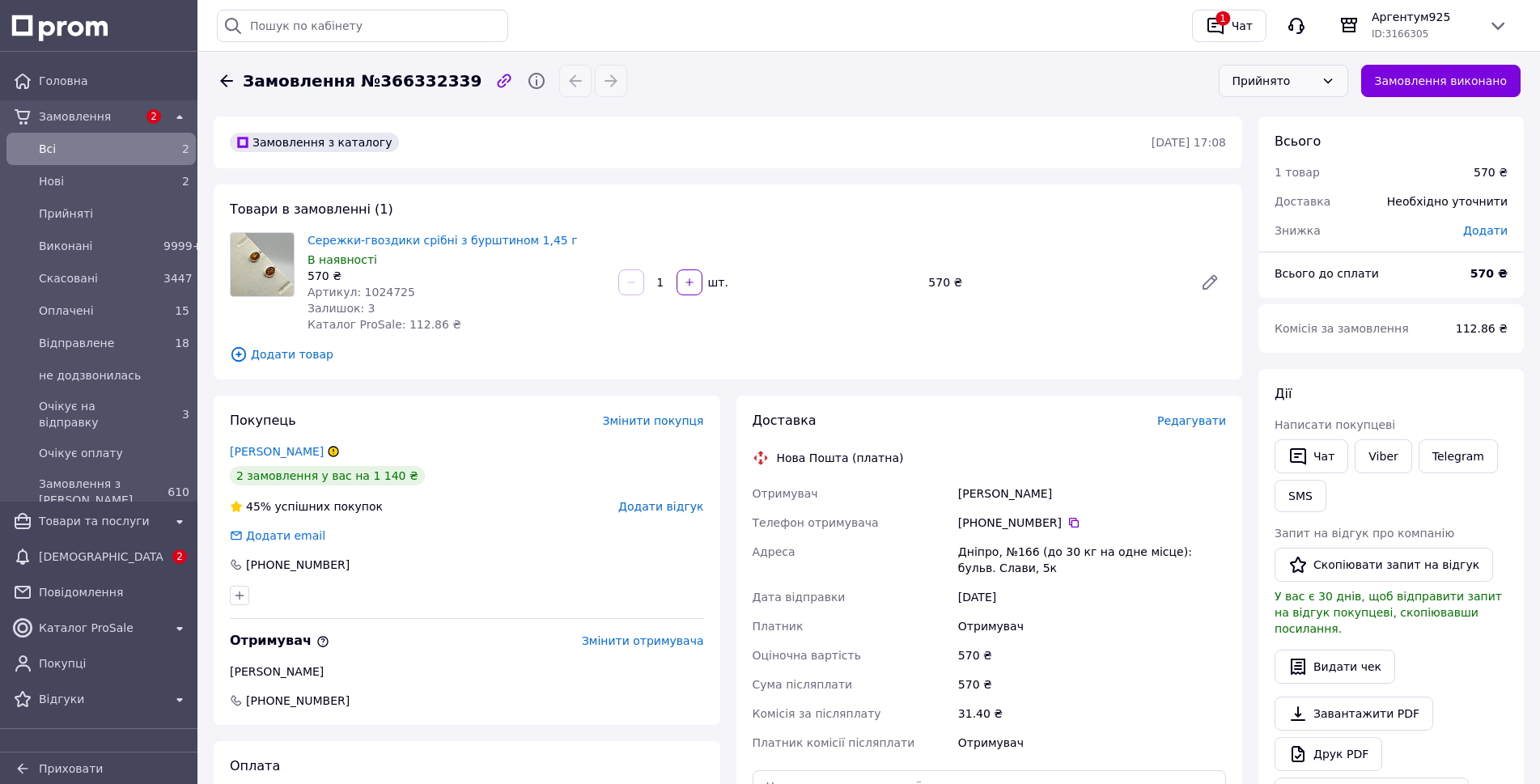
click at [1313, 79] on div "Прийнято" at bounding box center [1273, 80] width 82 height 18
click at [1282, 227] on li "Очікує оплату" at bounding box center [1295, 242] width 128 height 29
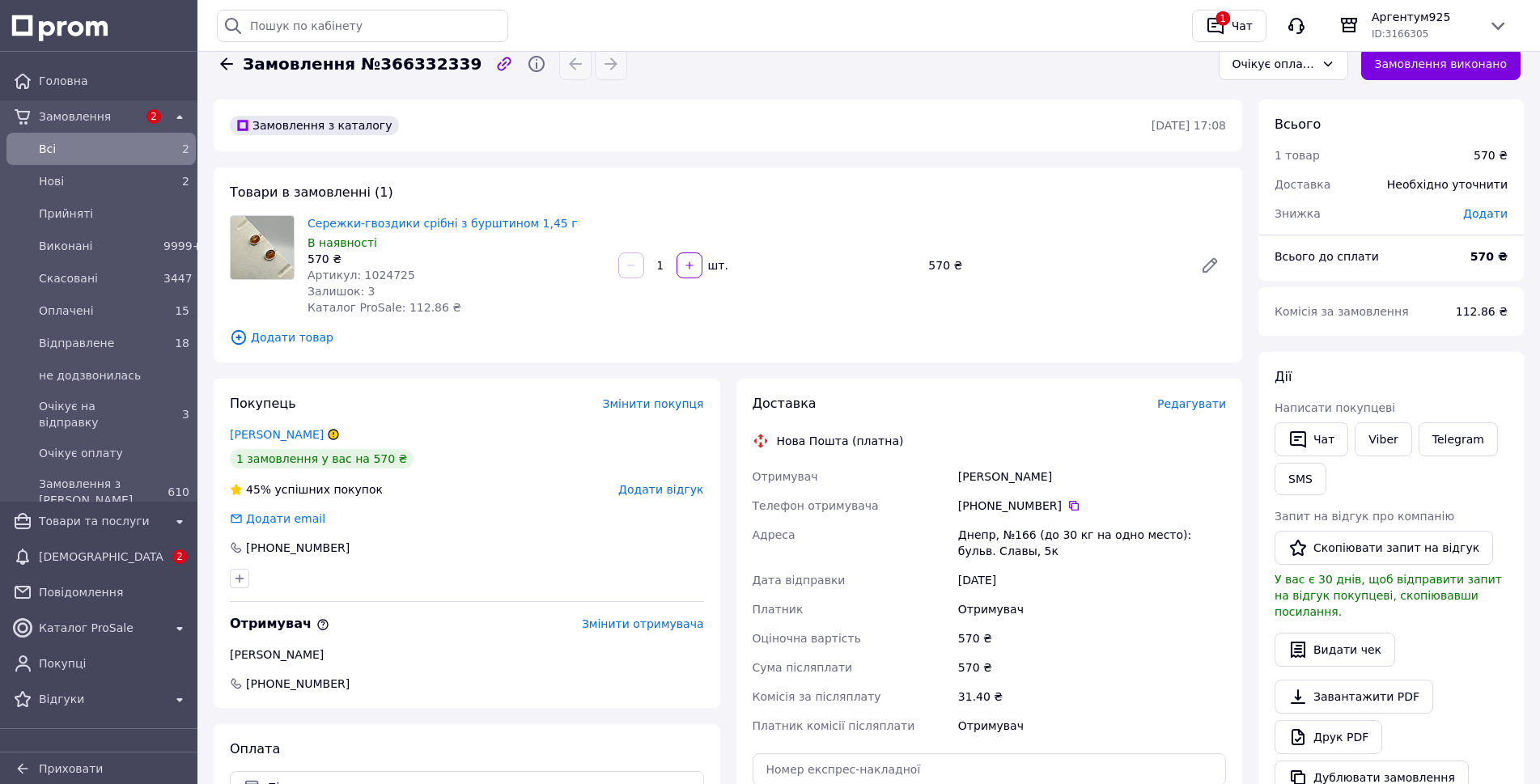
scroll to position [0, 0]
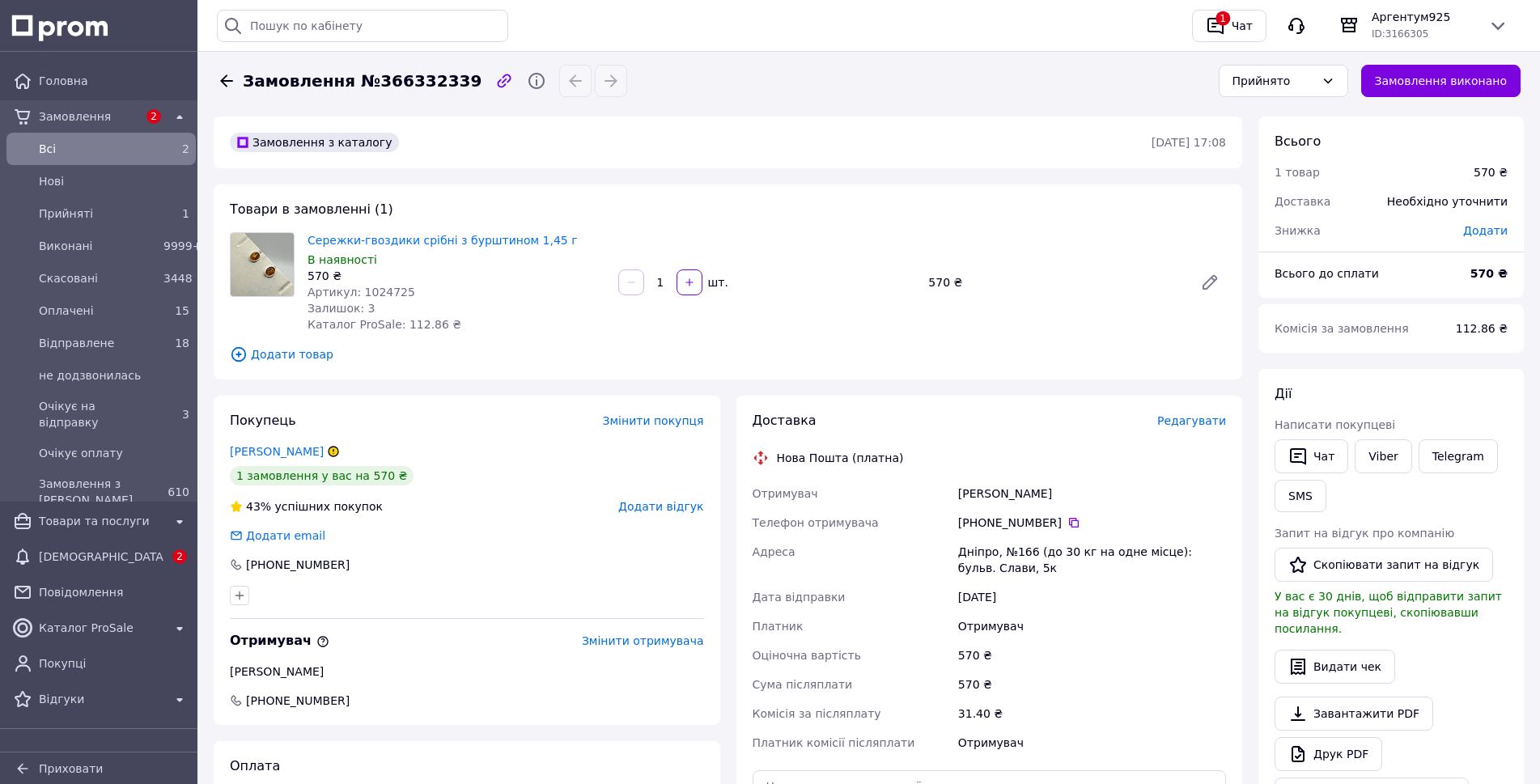
click at [409, 83] on span "Замовлення №366332339" at bounding box center [362, 80] width 239 height 23
copy span "366332339"
